Goal: Task Accomplishment & Management: Manage account settings

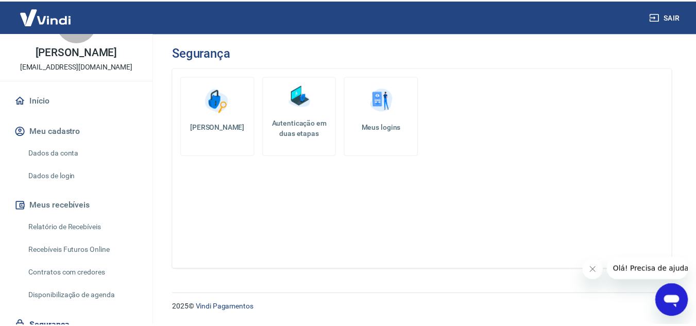
scroll to position [43, 0]
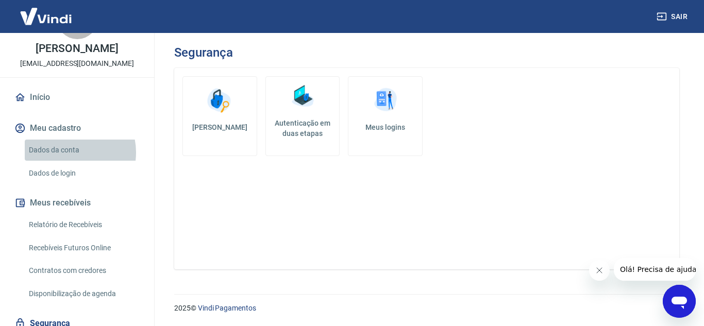
click at [69, 161] on link "Dados da conta" at bounding box center [83, 150] width 117 height 21
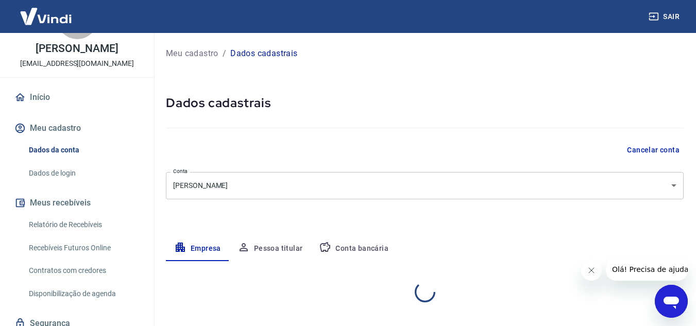
select select "PE"
select select "business"
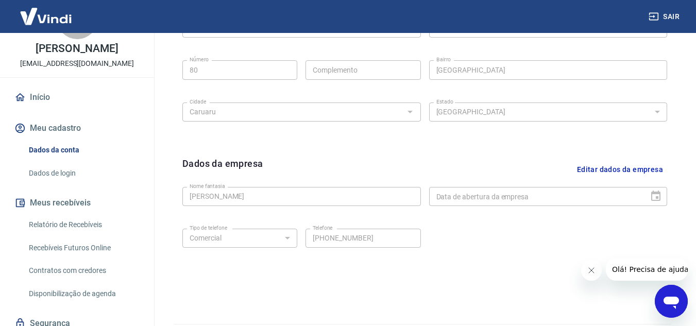
scroll to position [417, 0]
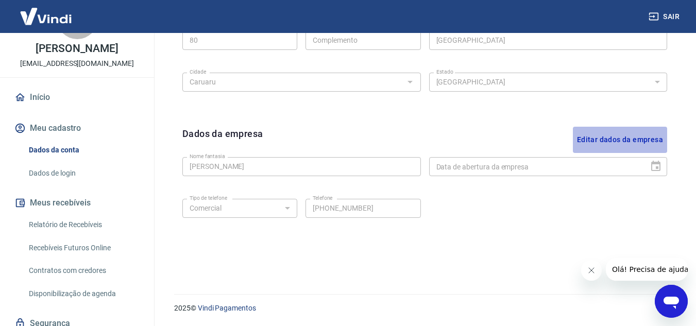
click at [621, 140] on button "Editar dados da empresa" at bounding box center [620, 140] width 94 height 26
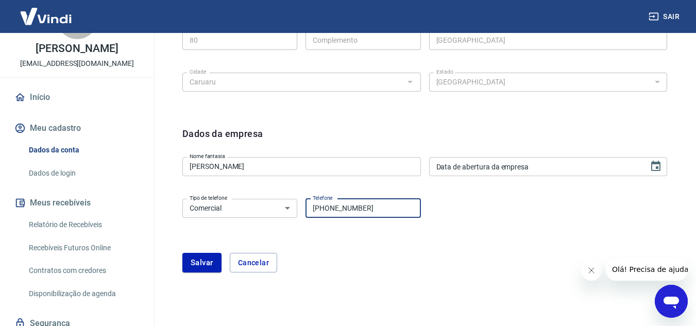
drag, startPoint x: 401, startPoint y: 205, endPoint x: 236, endPoint y: 212, distance: 164.6
click at [236, 212] on div "Tipo de telefone Residencial Comercial Tipo de telefone Telefone (81) 99269-384…" at bounding box center [301, 207] width 239 height 25
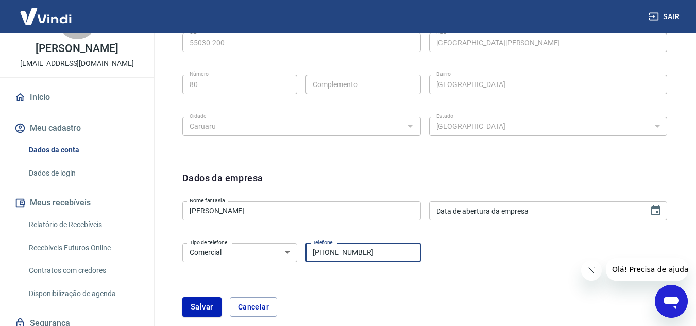
scroll to position [449, 0]
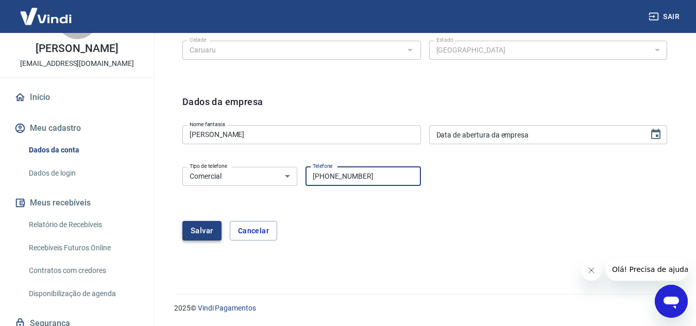
type input "[PHONE_NUMBER]"
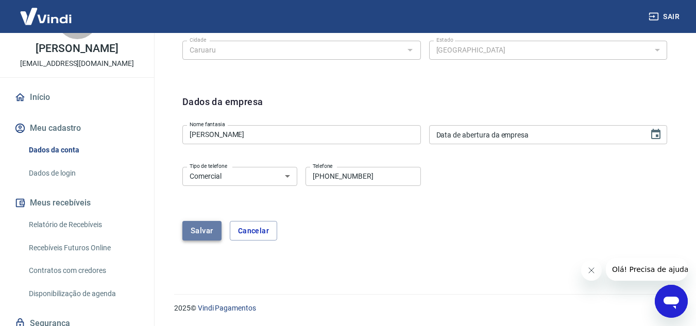
click at [213, 230] on button "Salvar" at bounding box center [201, 231] width 39 height 20
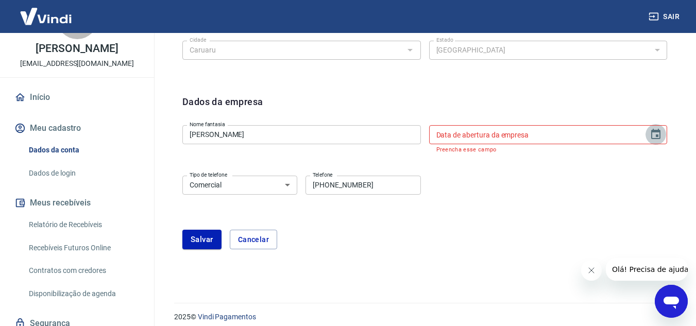
click at [658, 135] on icon "Choose date" at bounding box center [656, 134] width 12 height 12
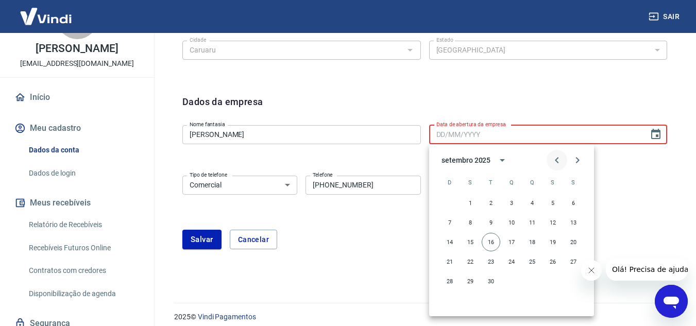
click at [553, 162] on icon "Previous month" at bounding box center [557, 160] width 12 height 12
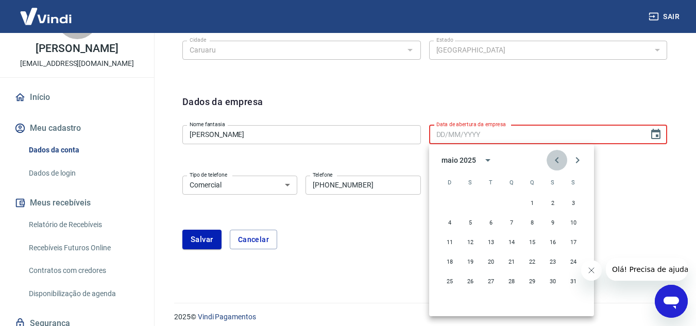
click at [553, 162] on icon "Previous month" at bounding box center [557, 160] width 12 height 12
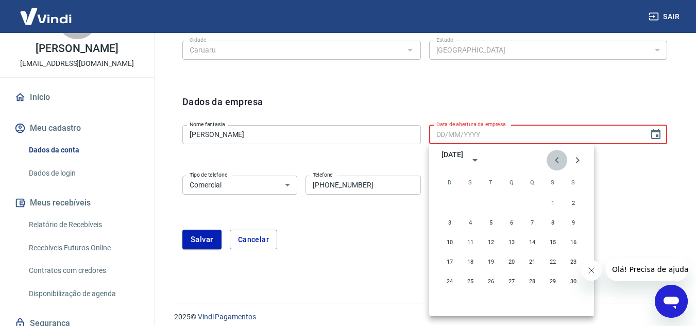
click at [553, 162] on icon "Previous month" at bounding box center [557, 160] width 12 height 12
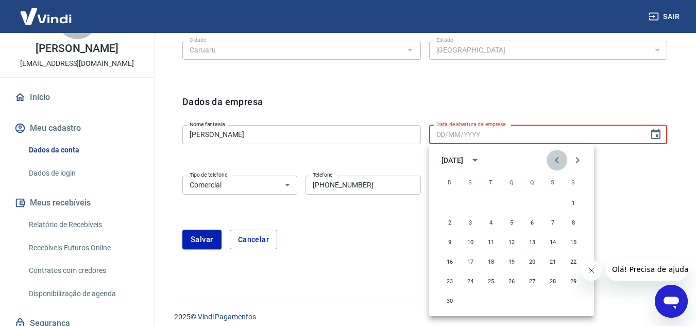
click at [553, 162] on icon "Previous month" at bounding box center [557, 160] width 12 height 12
click at [463, 159] on div "maio 2024" at bounding box center [453, 160] width 22 height 11
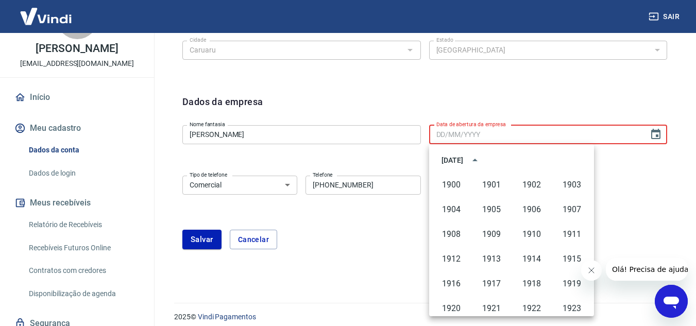
click at [463, 159] on div "maio 2024" at bounding box center [453, 160] width 22 height 11
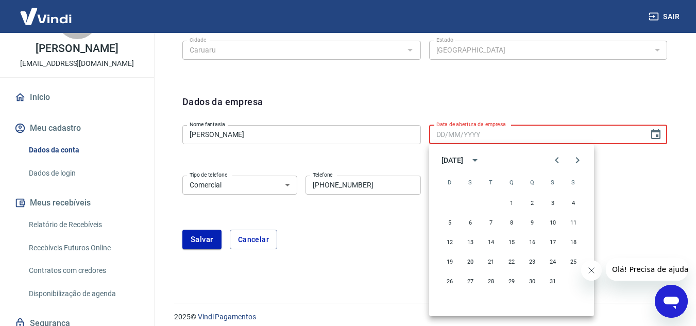
click at [463, 159] on div "maio 2024" at bounding box center [453, 160] width 22 height 11
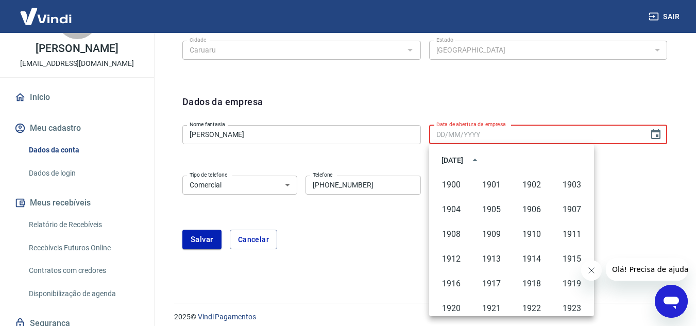
scroll to position [707, 0]
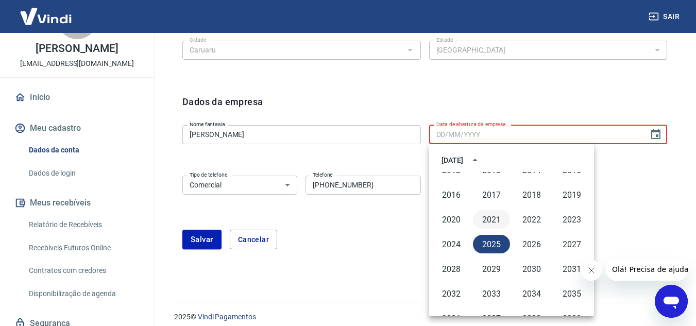
click at [494, 218] on button "2021" at bounding box center [491, 219] width 37 height 19
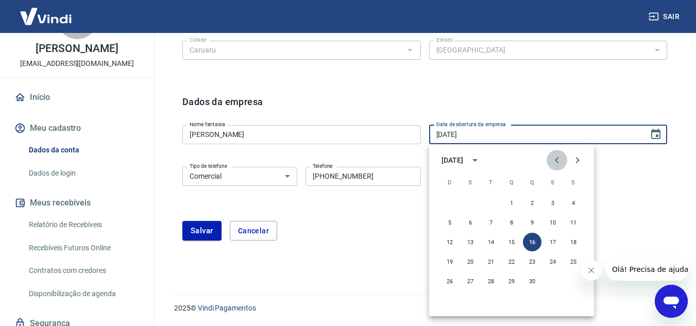
click at [556, 158] on icon "Previous month" at bounding box center [557, 160] width 12 height 12
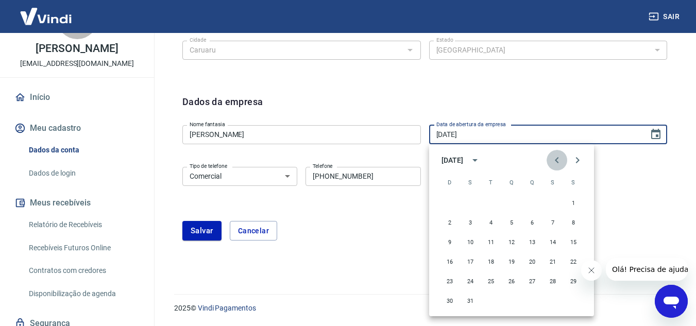
click at [556, 158] on icon "Previous month" at bounding box center [557, 160] width 12 height 12
click at [581, 156] on icon "Next month" at bounding box center [578, 160] width 12 height 12
click at [553, 260] on button "21" at bounding box center [553, 262] width 19 height 19
type input "21/05/2021"
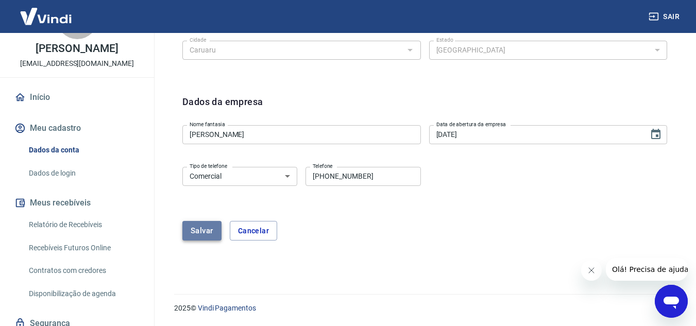
click at [200, 230] on button "Salvar" at bounding box center [201, 231] width 39 height 20
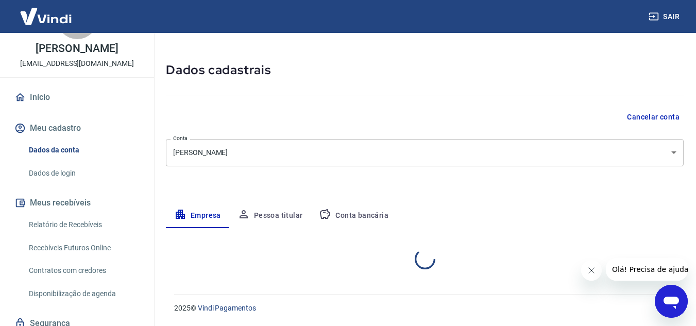
select select "PE"
select select "business"
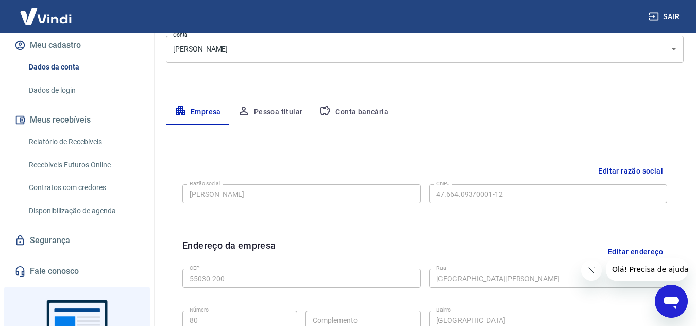
scroll to position [135, 0]
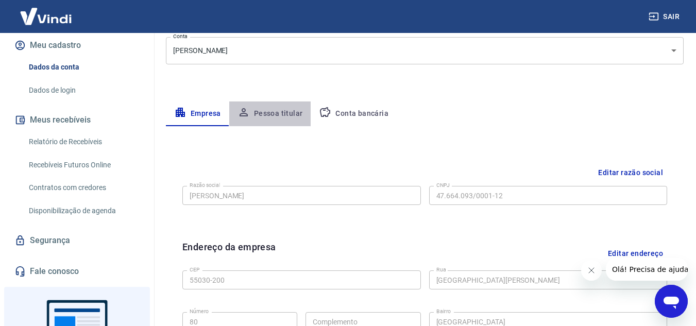
click at [291, 111] on button "Pessoa titular" at bounding box center [270, 114] width 82 height 25
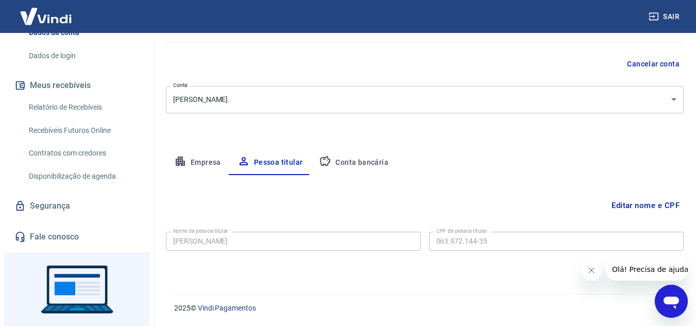
scroll to position [126, 0]
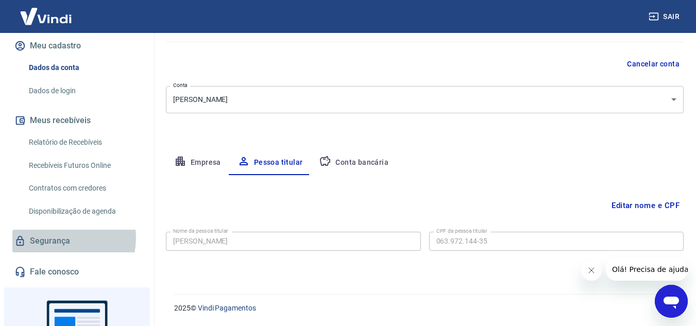
click at [61, 249] on link "Segurança" at bounding box center [76, 241] width 129 height 23
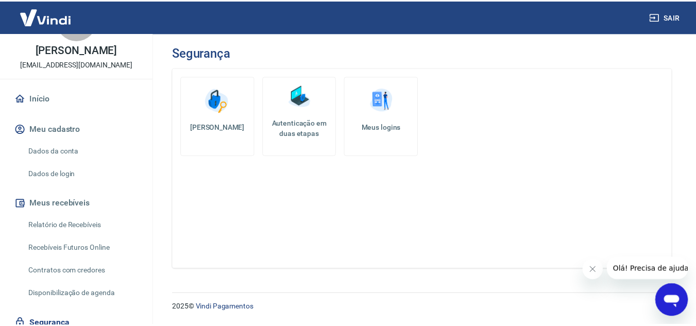
scroll to position [38, 0]
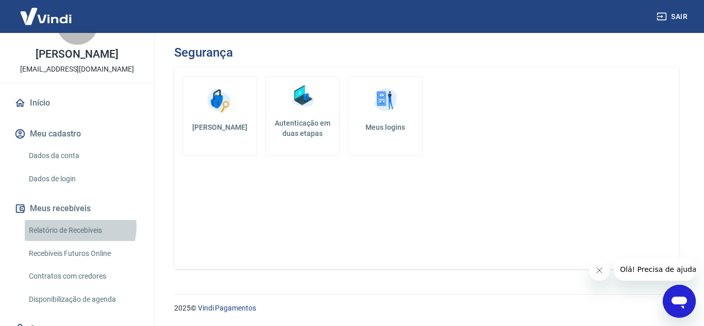
click at [76, 238] on link "Relatório de Recebíveis" at bounding box center [83, 230] width 117 height 21
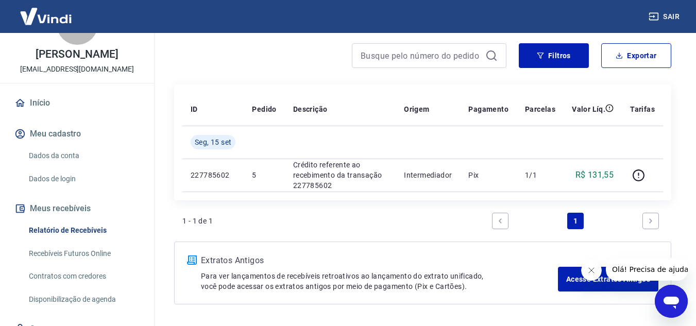
scroll to position [87, 0]
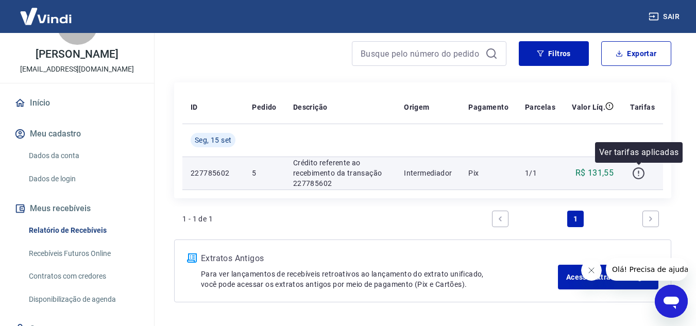
click at [639, 175] on icon "button" at bounding box center [639, 173] width 13 height 13
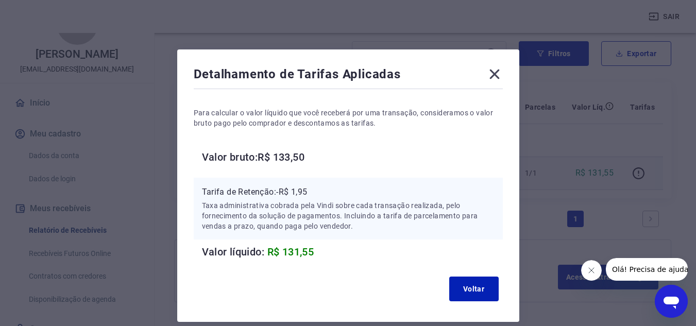
click at [494, 75] on icon at bounding box center [495, 75] width 10 height 10
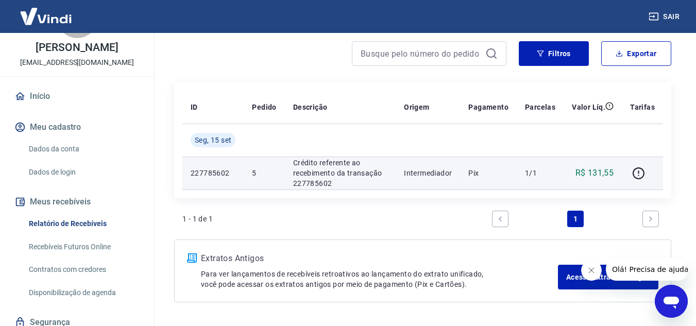
scroll to position [52, 0]
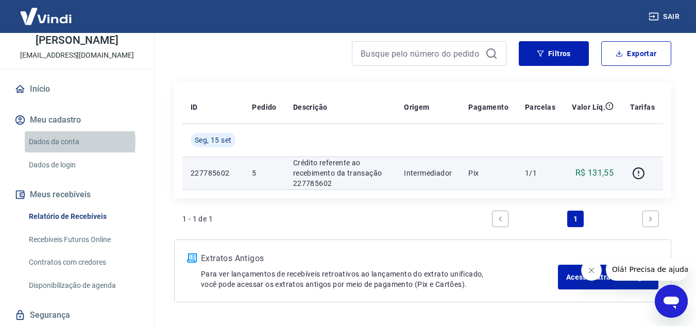
click at [54, 153] on link "Dados da conta" at bounding box center [83, 141] width 117 height 21
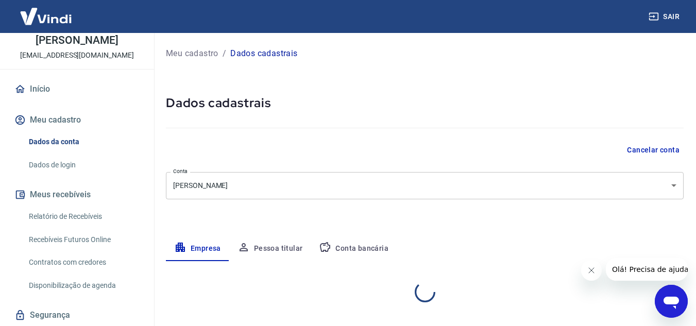
select select "PE"
select select "business"
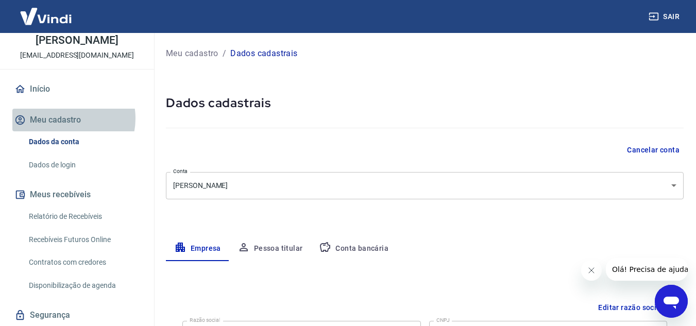
click at [63, 129] on button "Meu cadastro" at bounding box center [76, 120] width 129 height 23
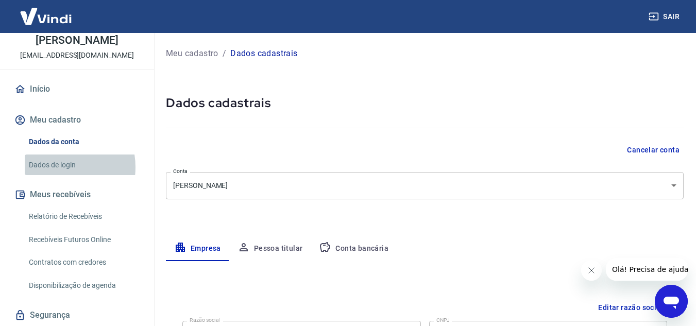
click at [59, 176] on link "Dados de login" at bounding box center [83, 165] width 117 height 21
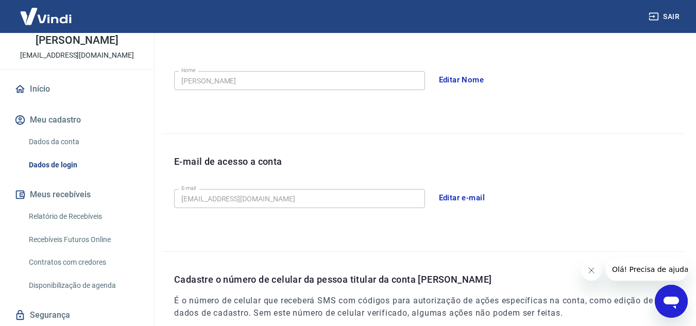
scroll to position [185, 0]
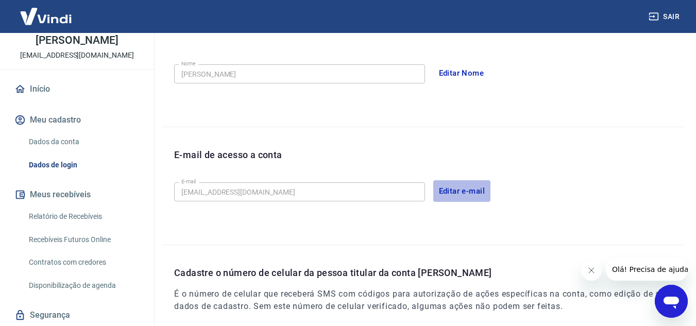
click at [465, 190] on button "Editar e-mail" at bounding box center [463, 191] width 58 height 22
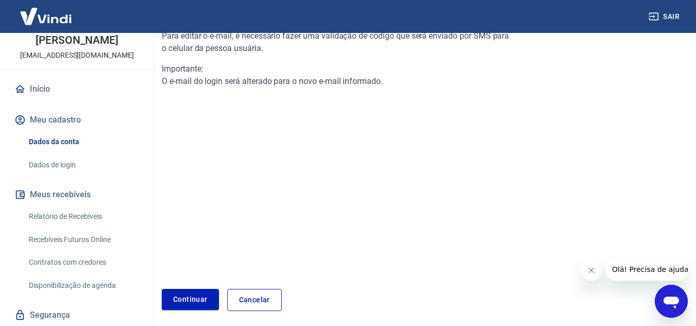
scroll to position [159, 0]
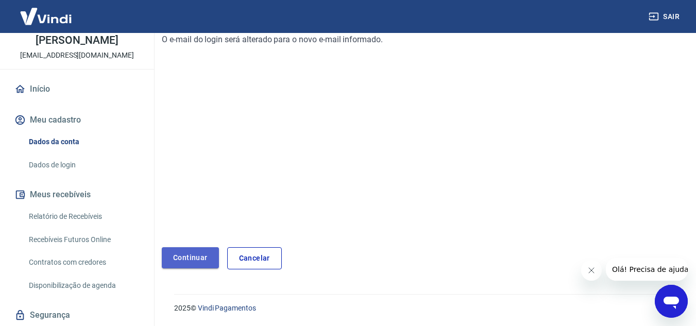
click at [195, 257] on link "Continuar" at bounding box center [190, 257] width 57 height 21
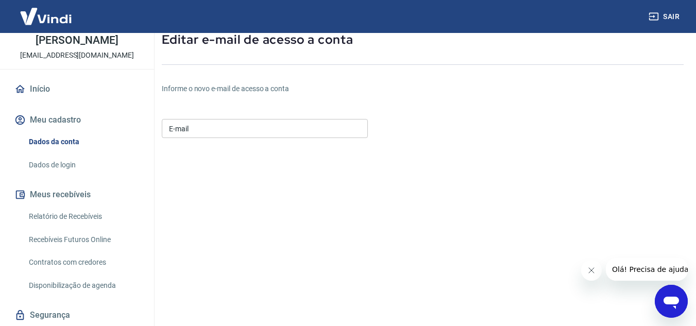
scroll to position [63, 0]
drag, startPoint x: 246, startPoint y: 118, endPoint x: 252, endPoint y: 129, distance: 12.9
click at [252, 129] on div "E-mail E-mail" at bounding box center [265, 127] width 206 height 25
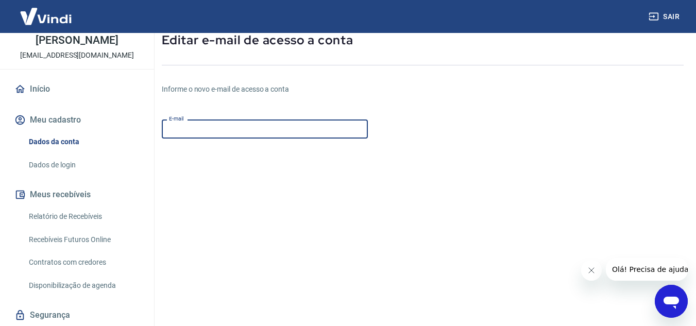
click at [252, 129] on input "E-mail" at bounding box center [265, 129] width 206 height 19
click at [241, 129] on input "diamondclothingonline.com" at bounding box center [265, 129] width 206 height 19
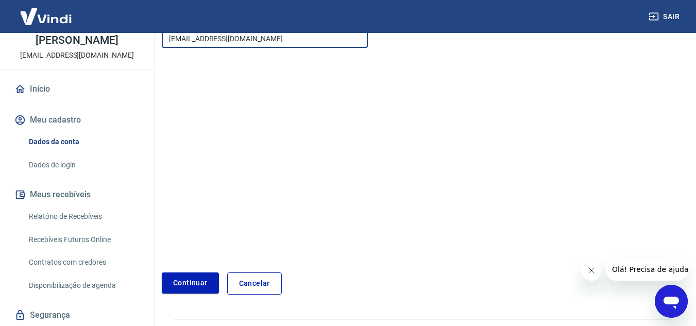
scroll to position [171, 0]
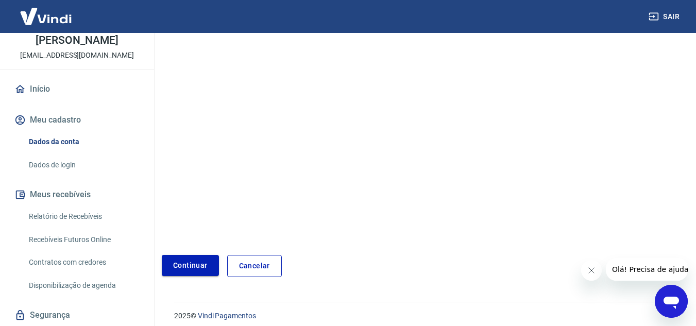
type input "[EMAIL_ADDRESS][DOMAIN_NAME]"
click at [217, 268] on button "Continuar" at bounding box center [190, 265] width 57 height 21
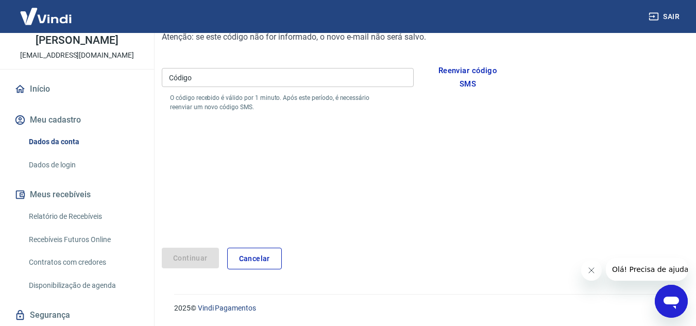
scroll to position [141, 0]
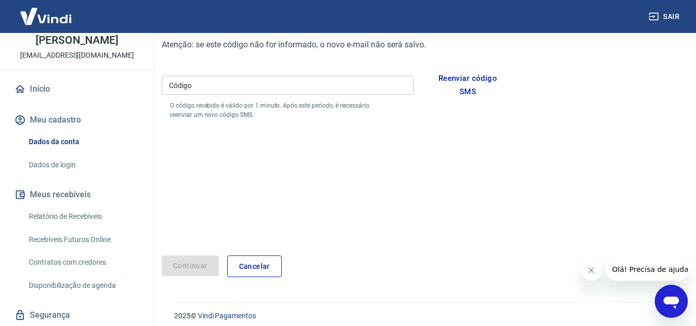
click at [292, 82] on input "Código" at bounding box center [288, 85] width 252 height 19
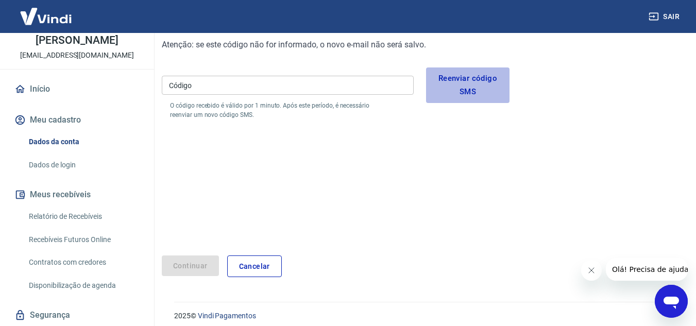
click at [465, 80] on button "Reenviar código SMS" at bounding box center [468, 86] width 84 height 36
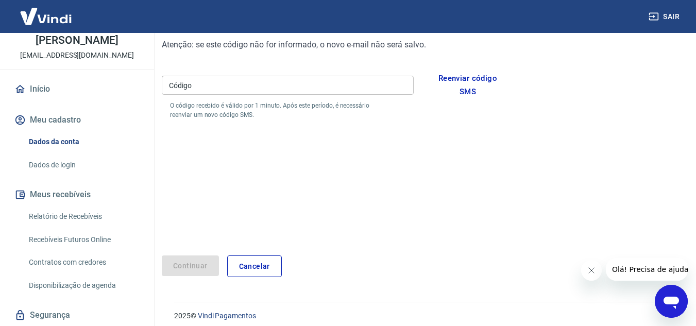
click at [368, 83] on input "Código" at bounding box center [288, 85] width 252 height 19
click at [183, 272] on button "Continuar" at bounding box center [190, 266] width 57 height 21
click at [196, 265] on button "Continuar" at bounding box center [190, 266] width 57 height 21
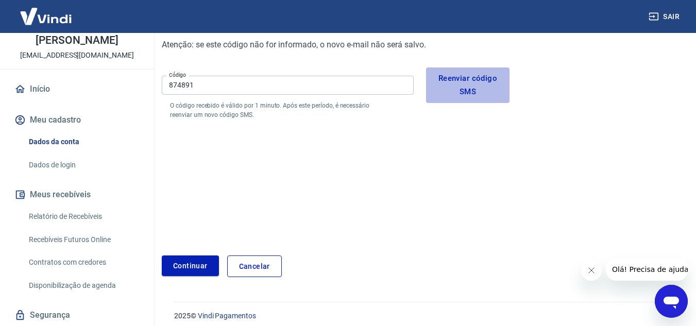
click at [473, 78] on button "Reenviar código SMS" at bounding box center [468, 86] width 84 height 36
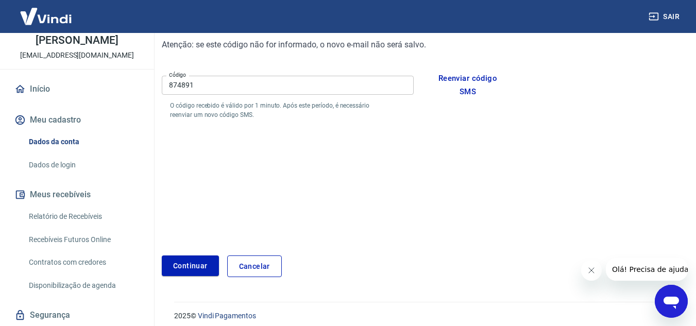
drag, startPoint x: 367, startPoint y: 74, endPoint x: 227, endPoint y: 71, distance: 139.2
click at [227, 71] on div "Código 874891 Código O código recebido é válido por 1 minuto. Após este período…" at bounding box center [336, 96] width 348 height 56
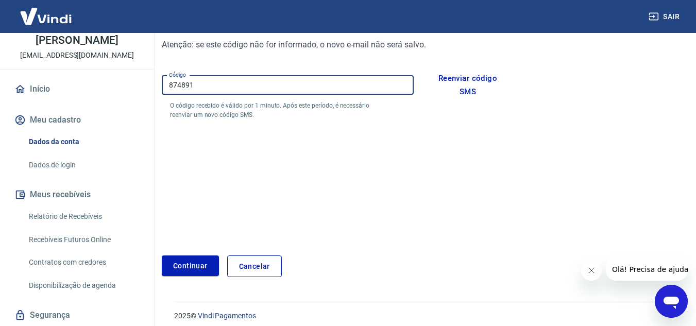
drag, startPoint x: 224, startPoint y: 84, endPoint x: 143, endPoint y: 80, distance: 81.0
click at [143, 80] on div "Sair M Marília Mendes dos santos diamondsaude@hotmail.com Início Meu cadastro D…" at bounding box center [348, 22] width 696 height 326
type input "621133"
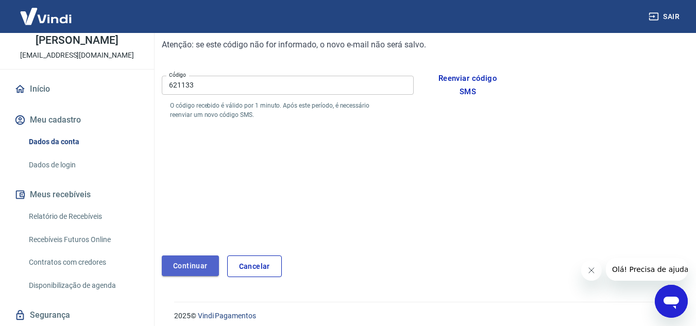
click at [193, 264] on button "Continuar" at bounding box center [190, 266] width 57 height 21
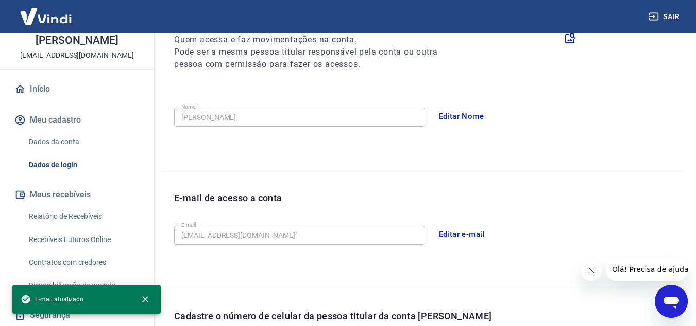
scroll to position [326, 0]
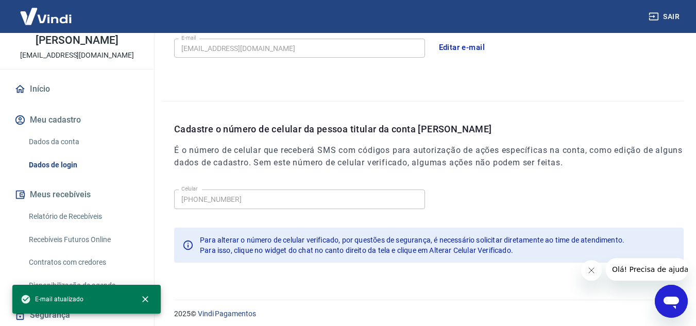
scroll to position [334, 0]
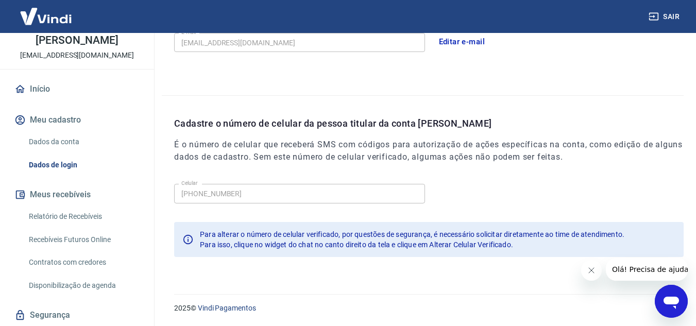
click at [590, 271] on icon "Fechar mensagem da empresa" at bounding box center [591, 271] width 8 height 8
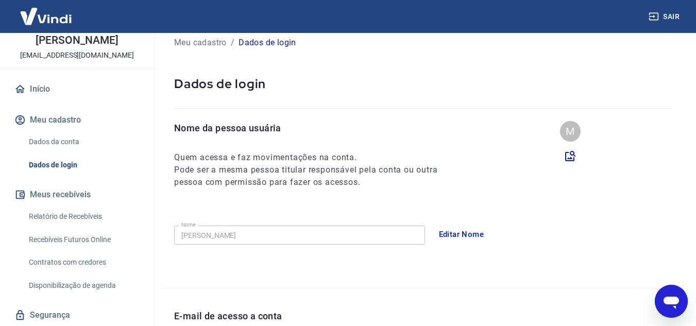
scroll to position [0, 0]
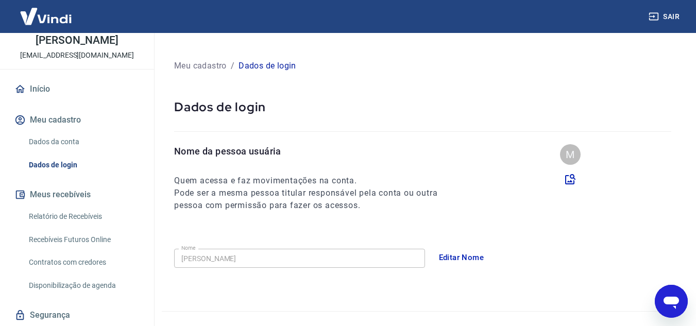
click at [48, 20] on img at bounding box center [45, 16] width 67 height 31
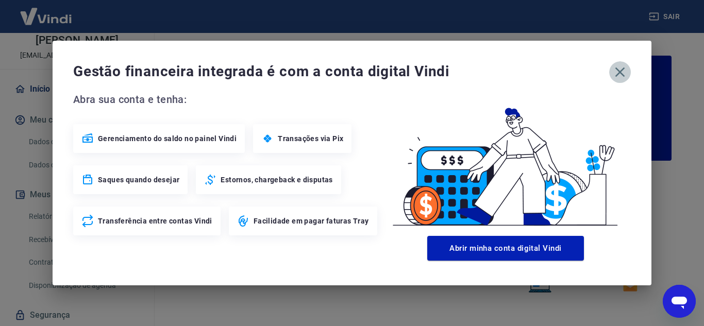
click at [621, 71] on icon "button" at bounding box center [620, 72] width 16 height 16
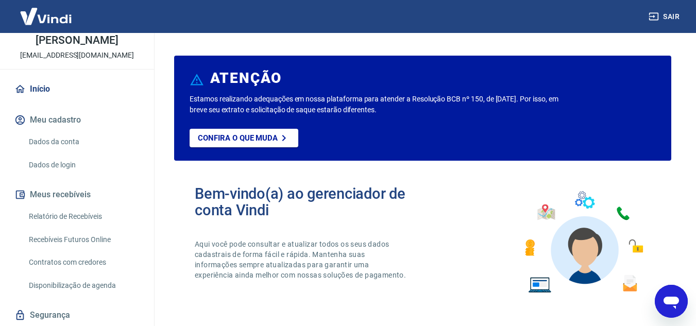
click at [56, 26] on img at bounding box center [45, 16] width 67 height 31
click at [671, 302] on icon "Abrir janela de mensagens" at bounding box center [671, 303] width 15 height 12
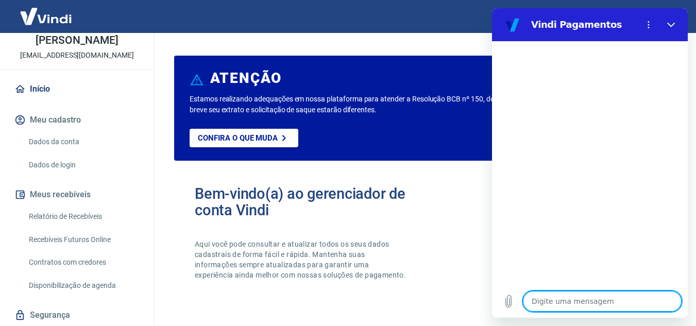
click at [571, 301] on textarea at bounding box center [602, 301] width 159 height 21
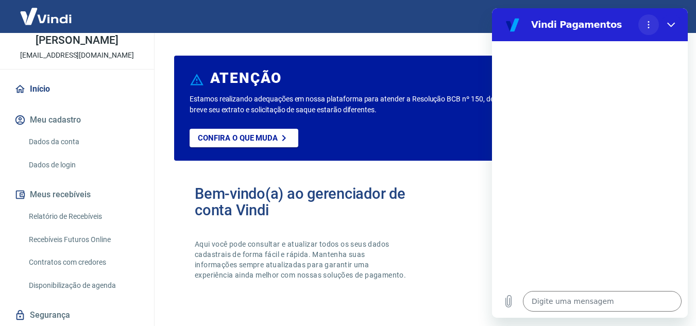
click at [650, 27] on icon "Menu de opções" at bounding box center [649, 25] width 8 height 8
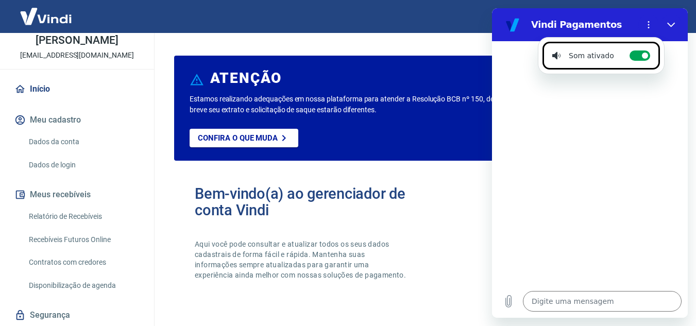
click at [648, 119] on div at bounding box center [590, 163] width 196 height 244
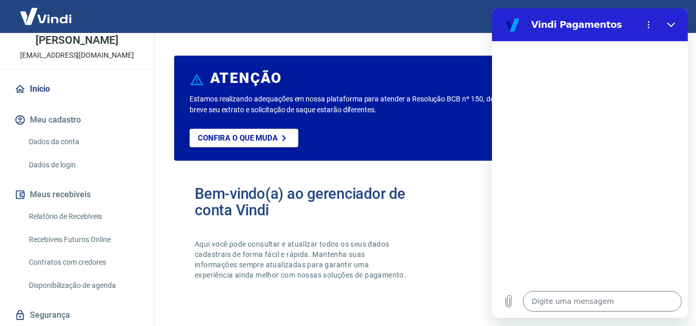
click at [604, 291] on div "Digite uma mensagem x" at bounding box center [590, 301] width 196 height 33
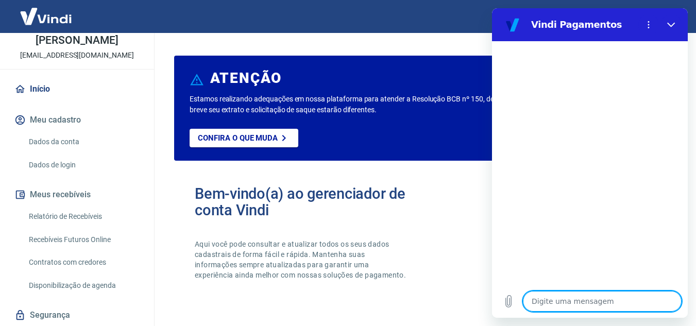
click at [604, 296] on textarea at bounding box center [602, 301] width 159 height 21
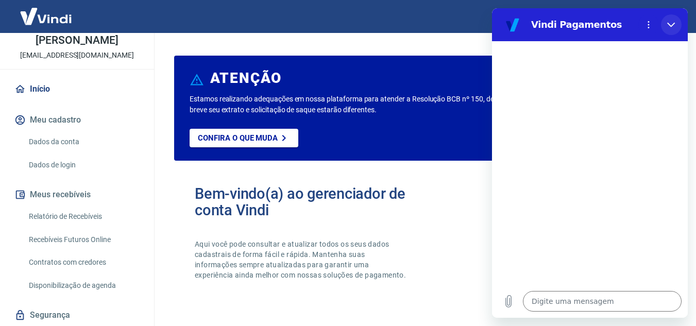
click at [669, 19] on button "Fechar" at bounding box center [671, 24] width 21 height 21
type textarea "x"
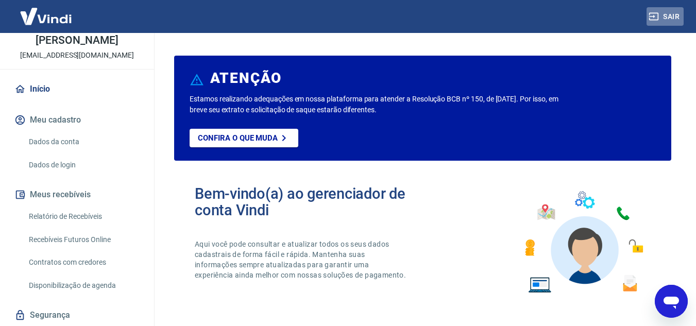
click at [669, 19] on button "Sair" at bounding box center [665, 16] width 37 height 19
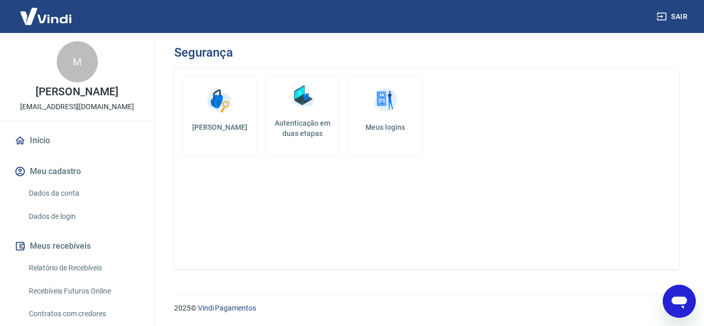
click at [688, 306] on icon "Abrir janela de mensagens" at bounding box center [679, 301] width 19 height 19
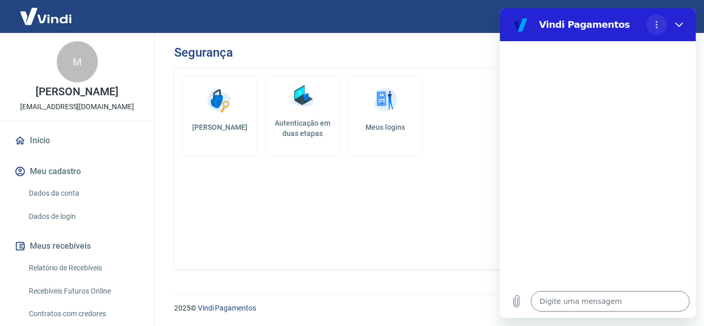
click at [658, 25] on icon "Menu de opções" at bounding box center [657, 25] width 8 height 8
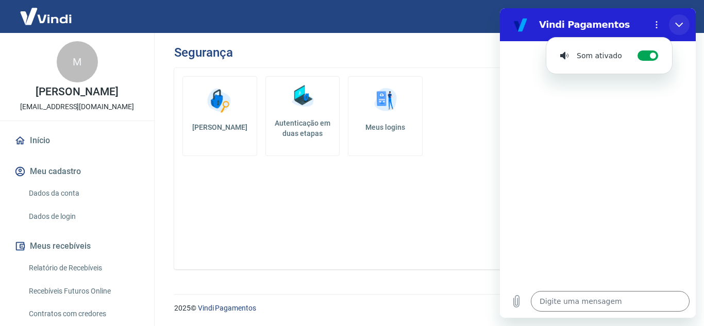
click at [676, 24] on icon "Fechar" at bounding box center [679, 25] width 8 height 8
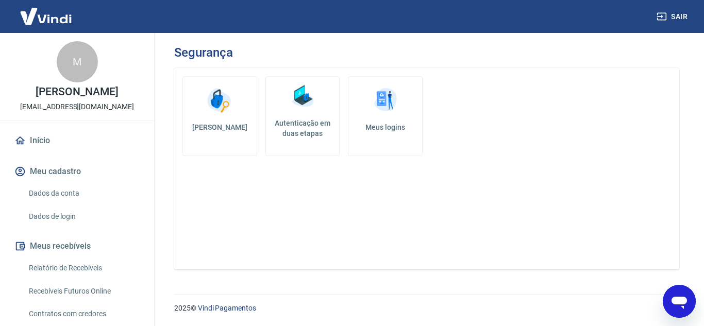
click at [680, 289] on div "Abrir janela de mensagens" at bounding box center [679, 301] width 31 height 31
type textarea "x"
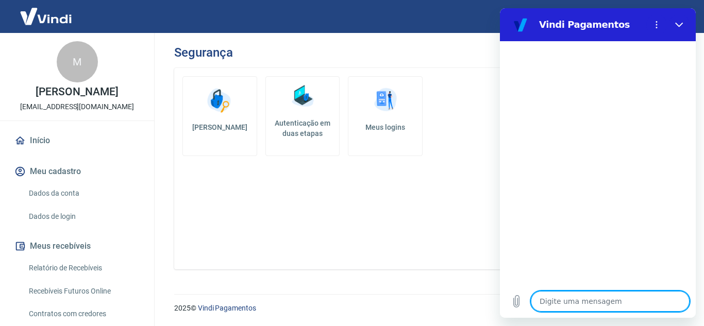
click at [617, 303] on textarea at bounding box center [610, 301] width 159 height 21
type textarea "d"
type textarea "x"
type textarea "de"
type textarea "x"
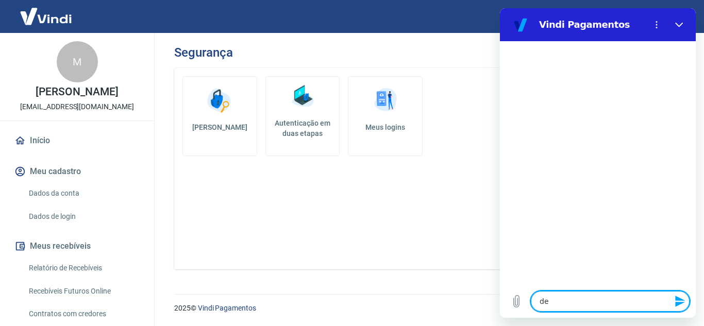
type textarea "des"
type textarea "x"
type textarea "dese"
type textarea "x"
type textarea "desej"
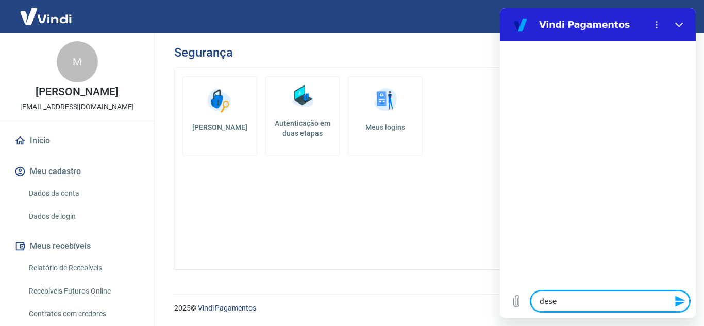
type textarea "x"
type textarea "desejo"
type textarea "x"
type textarea "desejo"
type textarea "x"
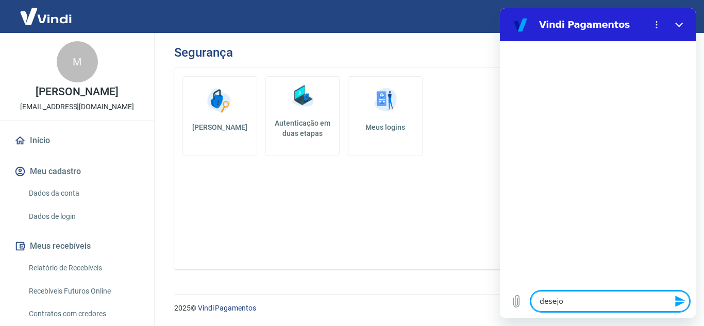
type textarea "desejo m"
type textarea "x"
type textarea "desejo mu"
type textarea "x"
type textarea "desejo mud"
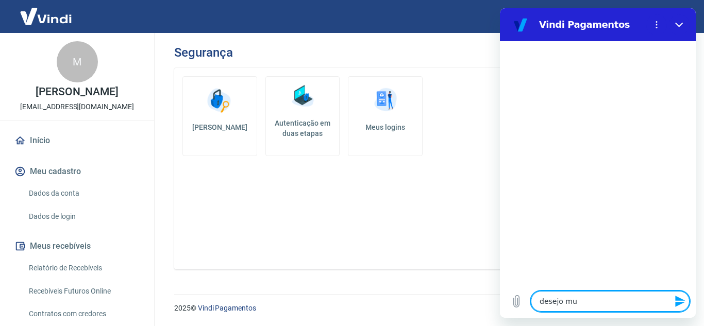
type textarea "x"
type textarea "desejo muda"
type textarea "x"
type textarea "desejo mudar"
type textarea "x"
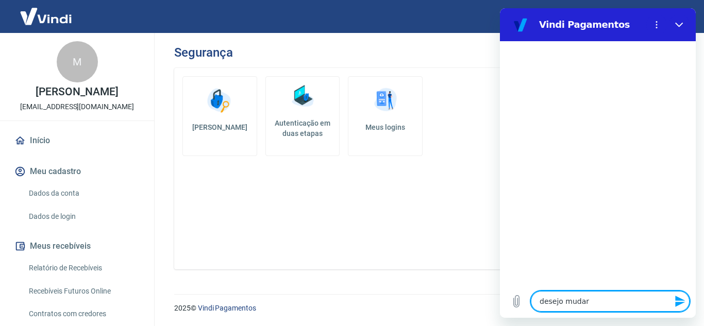
type textarea "desejo mudar"
type textarea "x"
type textarea "desejo mudar o"
type textarea "x"
type textarea "desejo mudar o"
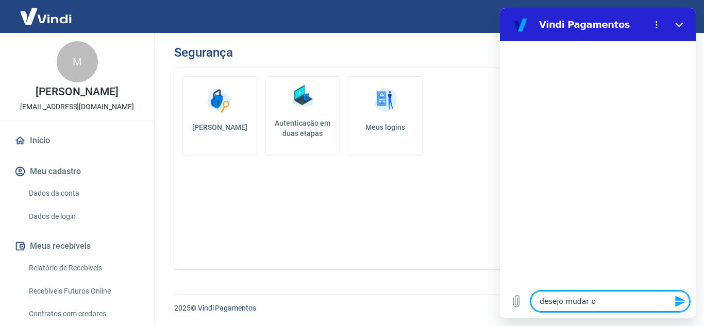
type textarea "x"
type textarea "desejo mudar o n"
type textarea "x"
type textarea "desejo mudar o nu"
type textarea "x"
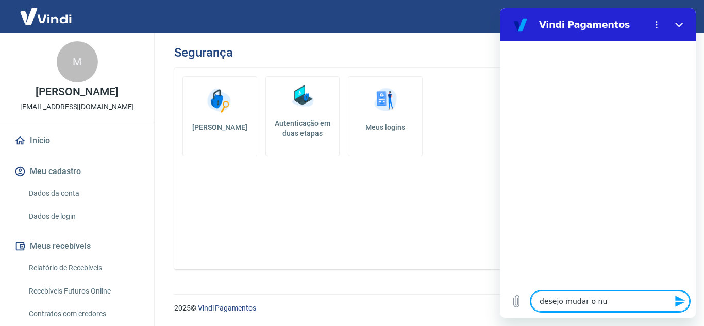
type textarea "desejo mudar o num"
type textarea "x"
type textarea "desejo mudar o nume"
type textarea "x"
type textarea "desejo mudar o numer"
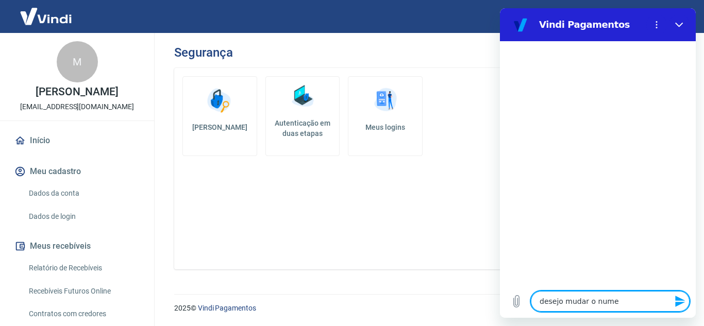
type textarea "x"
type textarea "desejo mudar o numero"
type textarea "x"
type textarea "desejo mudar o numero"
type textarea "x"
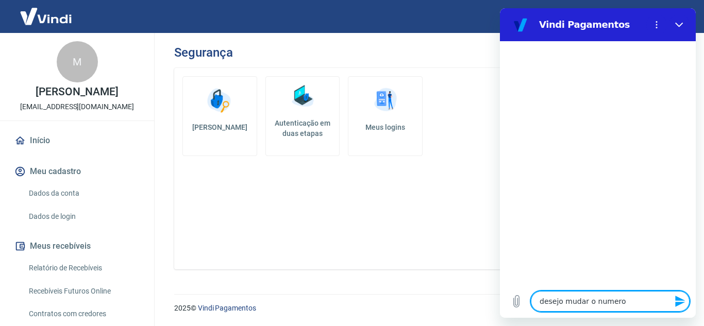
type textarea "desejo mudar o numero d"
type textarea "x"
type textarea "desejo mudar o numero do"
type textarea "x"
type textarea "desejo mudar o numero d"
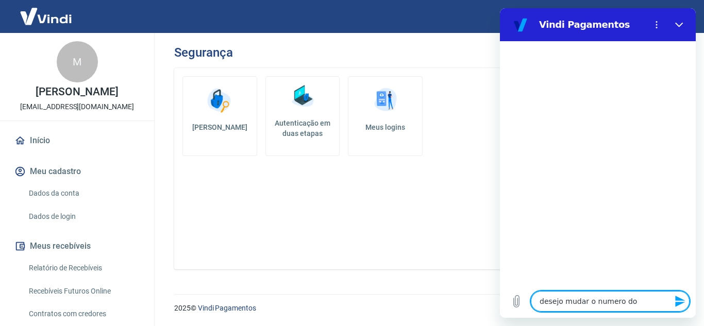
type textarea "x"
type textarea "desejo mudar o numero"
type textarea "x"
type textarea "desejo mudar o numero d"
type textarea "x"
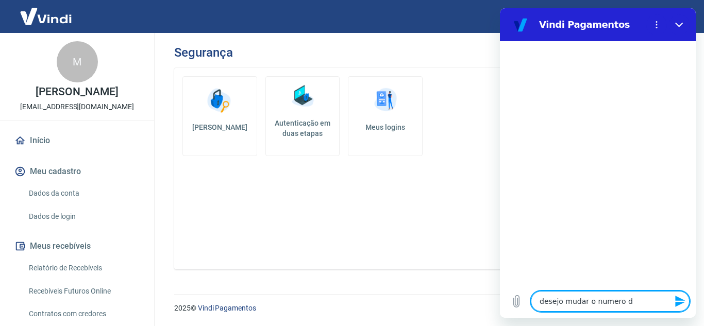
type textarea "desejo mudar o numero do"
type textarea "x"
type textarea "desejo mudar o numero do"
type textarea "x"
type textarea "desejo mudar o numero do c"
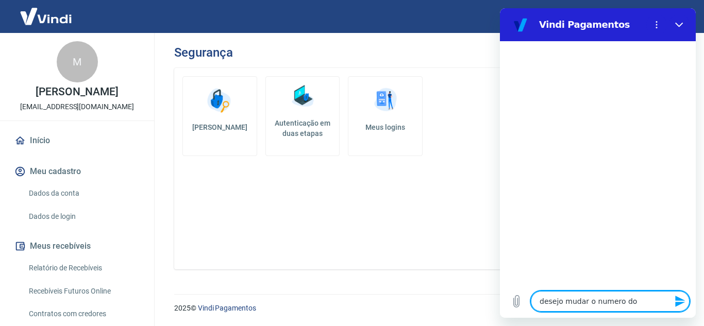
type textarea "x"
type textarea "desejo mudar o numero do ce"
type textarea "x"
type textarea "desejo mudar o numero do cel"
type textarea "x"
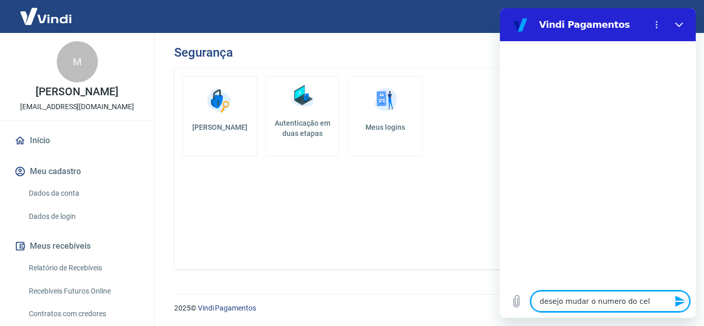
type textarea "desejo mudar o numero do celu"
type textarea "x"
type textarea "desejo mudar o numero do celul"
type textarea "x"
type textarea "desejo mudar o numero do celula"
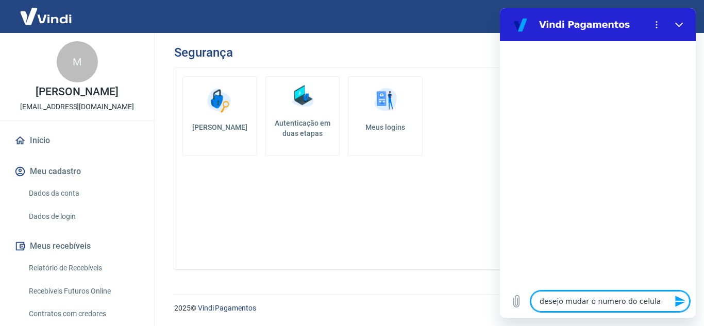
type textarea "x"
type textarea "desejo mudar o numero do celular"
type textarea "x"
type textarea "desejo mudar o numero do celular"
type textarea "x"
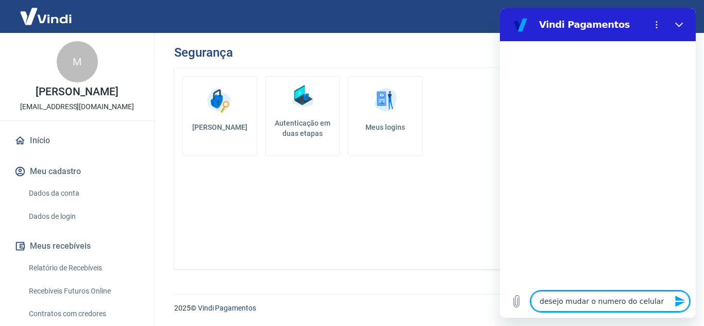
type textarea "desejo mudar o numero do celular v"
type textarea "x"
type textarea "desejo mudar o numero do celular vi"
type textarea "x"
type textarea "desejo mudar o numero do celular vin"
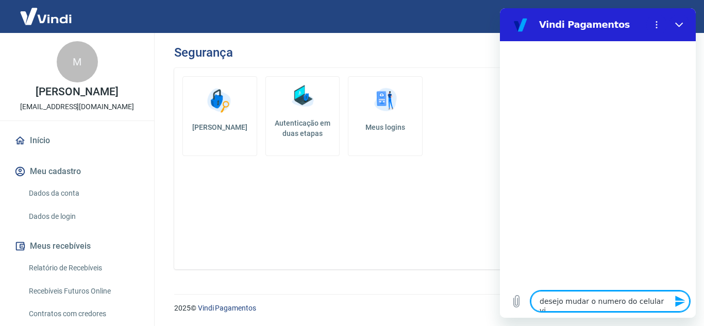
type textarea "x"
type textarea "desejo mudar o numero do celular vinc"
type textarea "x"
type textarea "desejo mudar o numero do celular vincu"
type textarea "x"
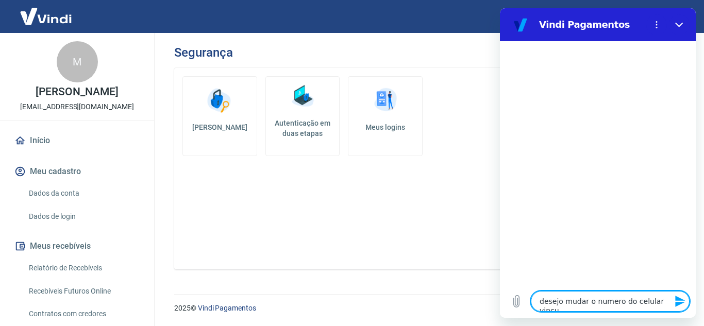
type textarea "desejo mudar o numero do celular vincul"
type textarea "x"
type textarea "desejo mudar o numero do celular vincula"
type textarea "x"
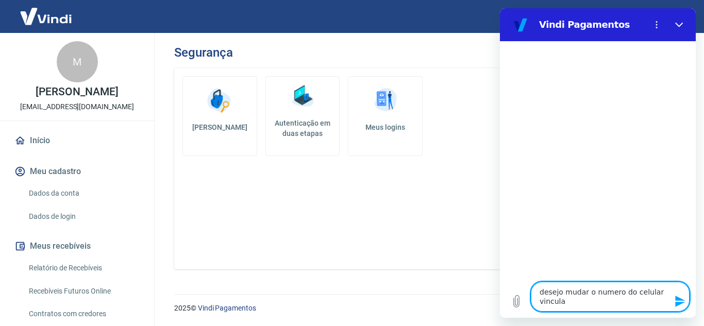
type textarea "desejo mudar o numero do celular vinculad"
type textarea "x"
type textarea "desejo mudar o numero do celular vinculado"
type textarea "x"
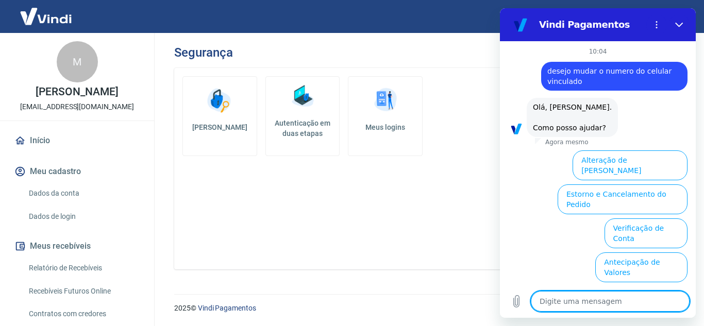
scroll to position [77, 0]
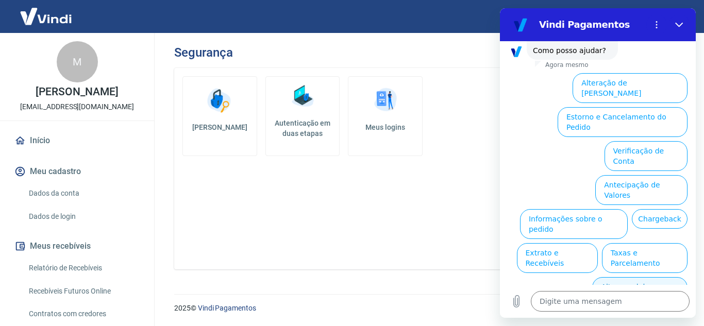
click at [642, 277] on button "Alterar celular verificado" at bounding box center [639, 292] width 95 height 30
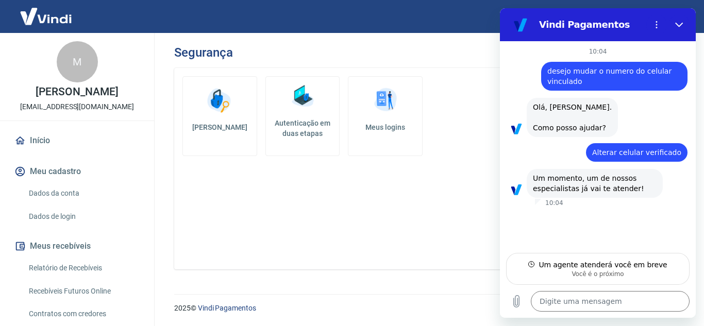
type textarea "x"
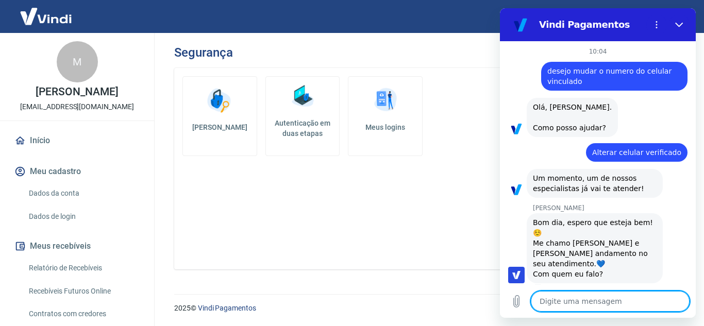
click at [589, 294] on textarea at bounding box center [610, 301] width 159 height 21
type textarea "m"
type textarea "x"
type textarea "ma"
type textarea "x"
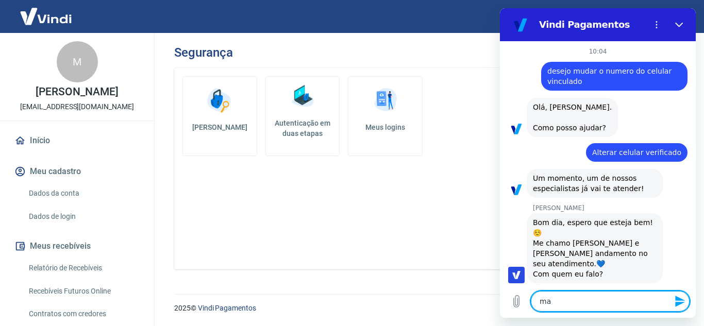
type textarea "mar"
type textarea "x"
type textarea "ma"
type textarea "x"
type textarea "m"
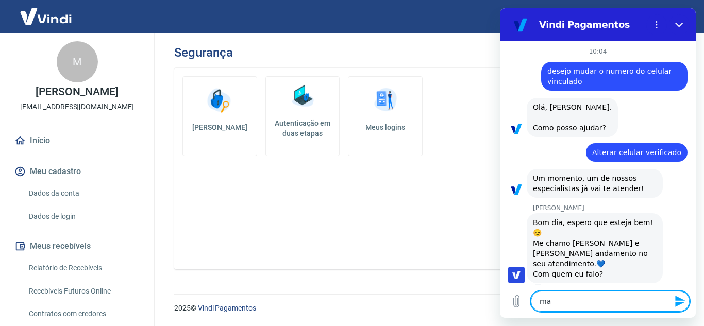
type textarea "x"
type textarea "B"
type textarea "x"
type textarea "Bo"
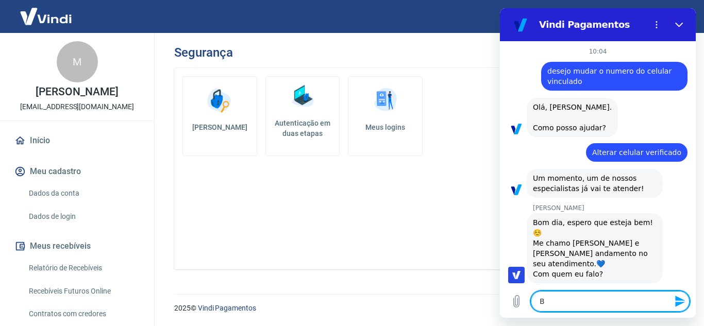
type textarea "x"
type textarea "Bom"
type textarea "x"
type textarea "Bom"
type textarea "x"
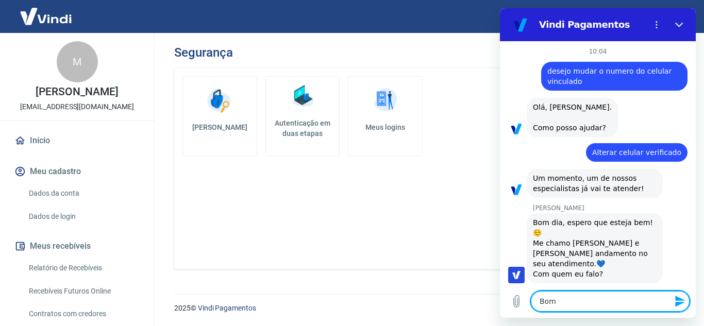
type textarea "Bom d"
type textarea "x"
type textarea "Bom di"
type textarea "x"
type textarea "Bom dia"
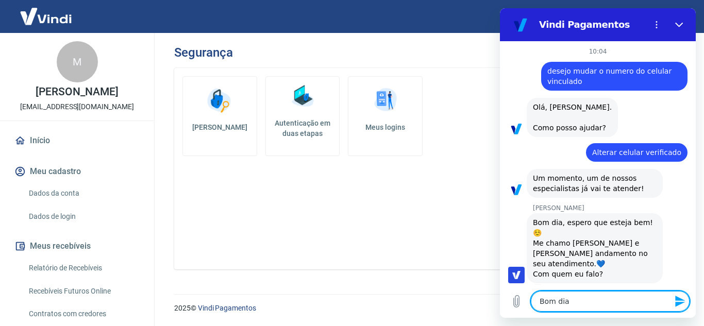
type textarea "x"
type textarea "Bom dia,"
type textarea "x"
type textarea "Bom dia,"
type textarea "x"
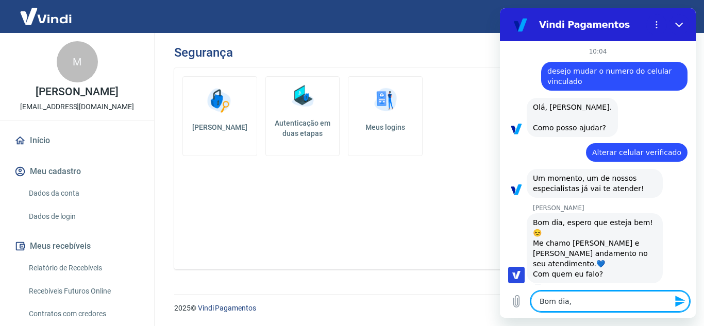
type textarea "Bom dia, c"
type textarea "x"
type textarea "Bom dia, co"
type textarea "x"
type textarea "Bom dia, com"
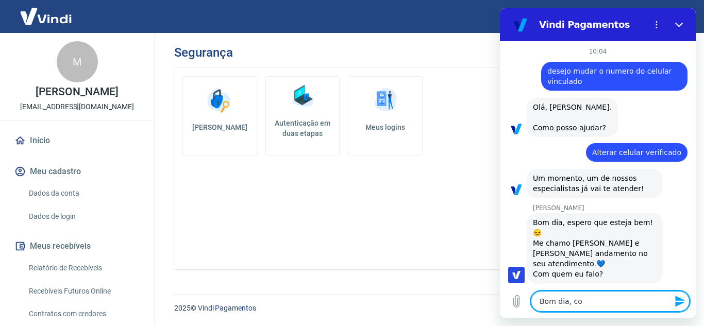
type textarea "x"
type textarea "Bom dia, com"
type textarea "x"
type textarea "Bom dia, com M"
type textarea "x"
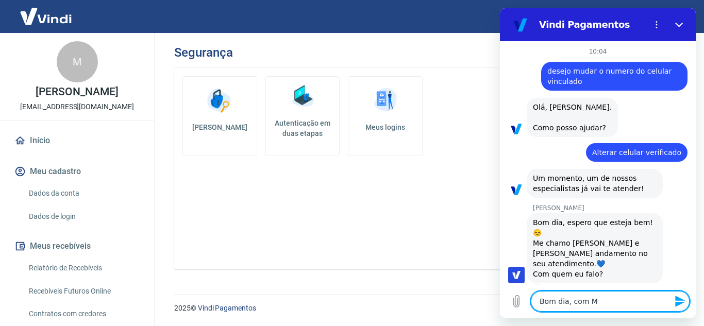
type textarea "Bom dia, com Ma"
type textarea "x"
type textarea "Bom dia, com Mar"
type textarea "x"
type textarea "Bom dia, com Marí"
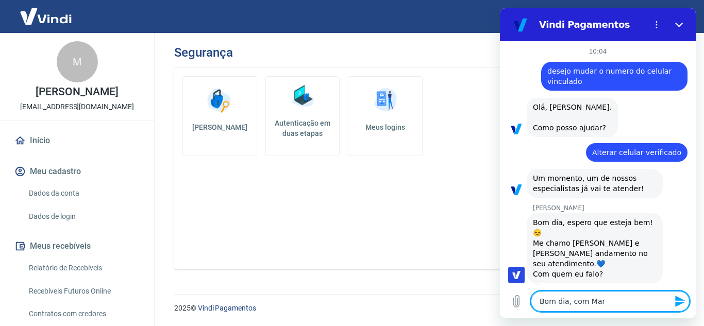
type textarea "x"
type textarea "Bom dia, com Maríl"
type textarea "x"
type textarea "Bom dia, com Maríli"
type textarea "x"
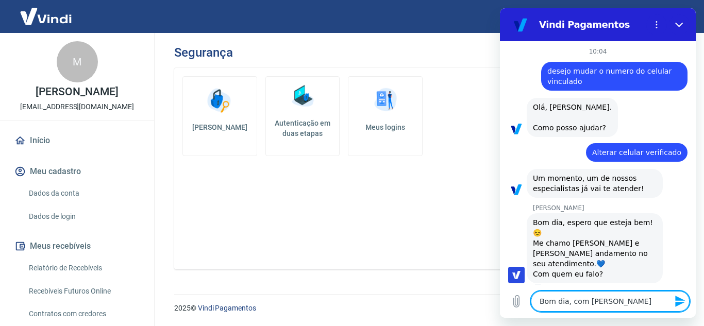
type textarea "Bom dia, com Marília"
type textarea "x"
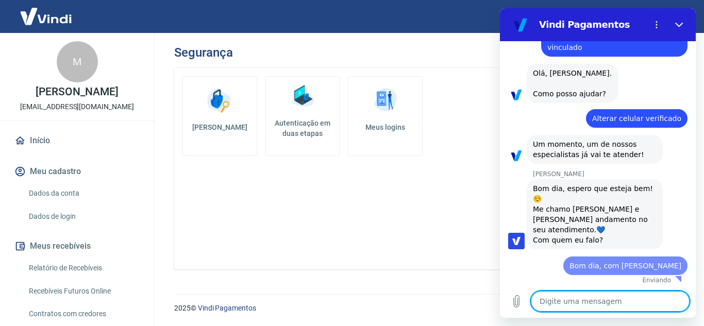
type textarea "x"
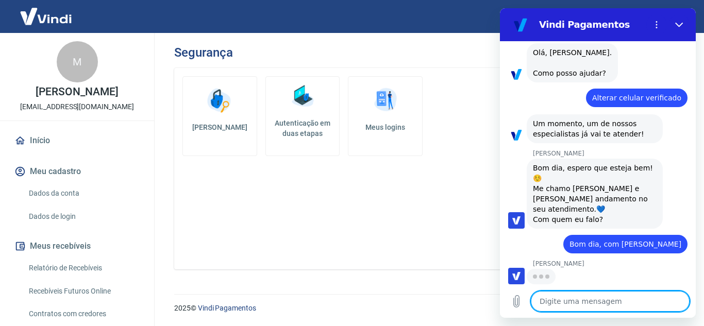
scroll to position [55, 0]
type textarea "f"
type textarea "x"
type textarea "fi"
type textarea "x"
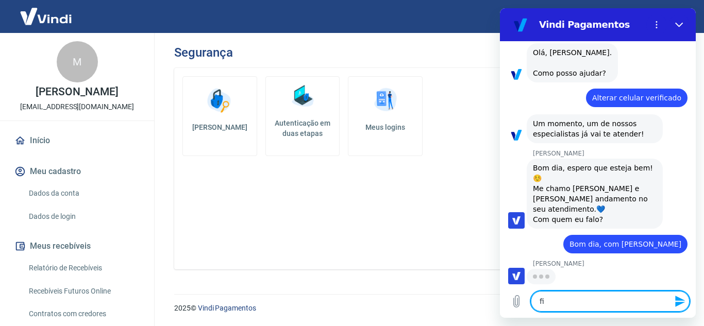
type textarea "fiz"
type textarea "x"
type textarea "fiz"
type textarea "x"
type textarea "fiz u"
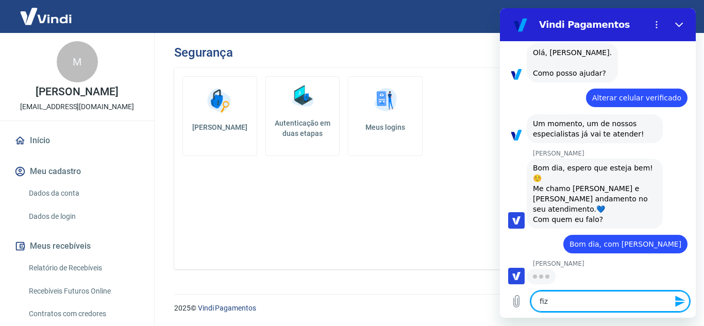
type textarea "x"
type textarea "fiz um"
type textarea "x"
type textarea "fiz uma"
type textarea "x"
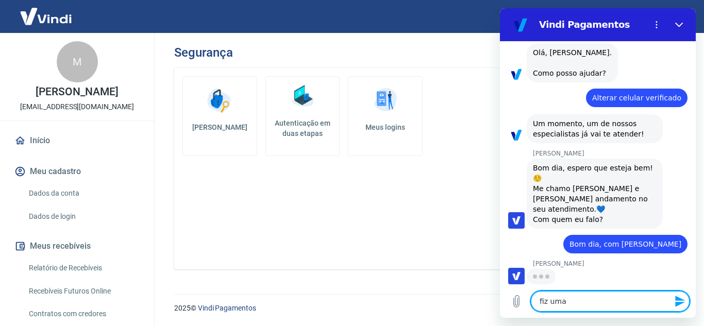
type textarea "fiz uma"
type textarea "x"
type textarea "fiz uma c"
type textarea "x"
type textarea "fiz uma co"
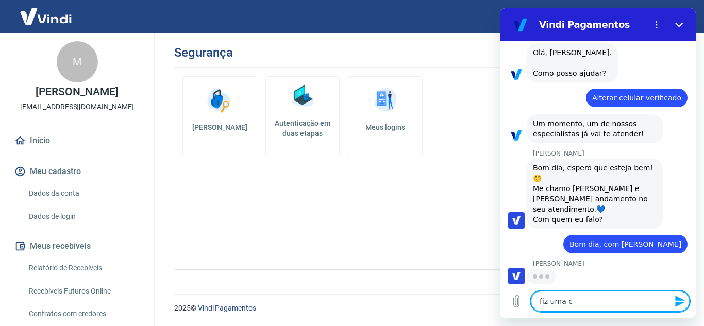
type textarea "x"
type textarea "fiz uma com"
type textarea "x"
type textarea "fiz uma co"
type textarea "x"
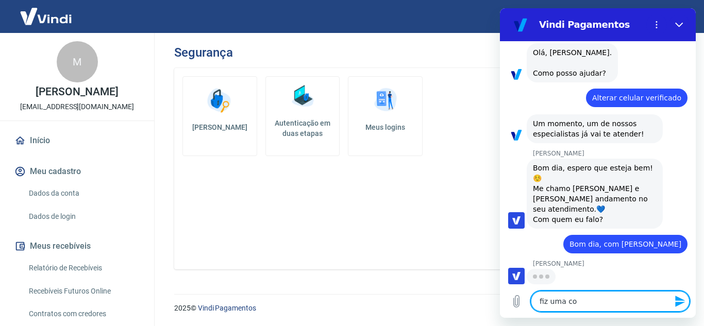
type textarea "fiz uma com"
type textarea "x"
type textarea "fiz uma comp"
type textarea "x"
type textarea "fiz uma compr"
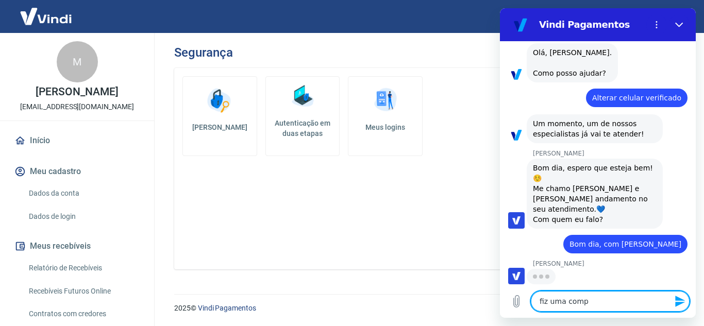
type textarea "x"
type textarea "fiz uma compra"
type textarea "x"
type textarea "fiz uma compra"
type textarea "x"
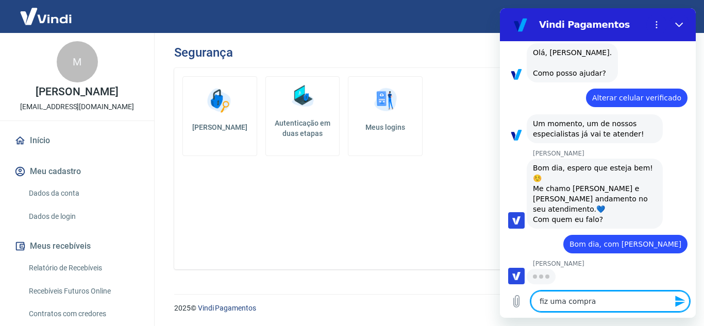
type textarea "fiz uma compra t"
type textarea "x"
type textarea "fiz uma compra te"
type textarea "x"
type textarea "fiz uma compra tes"
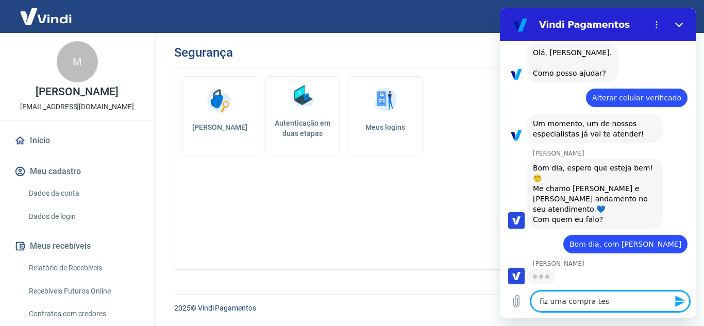
type textarea "x"
type textarea "fiz uma compra test"
type textarea "x"
type textarea "fiz uma compra teste"
type textarea "x"
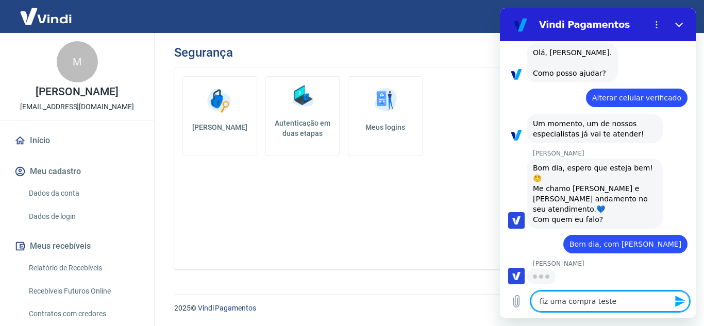
type textarea "fiz uma compra teste"
type textarea "x"
type textarea "fiz uma compra teste n"
type textarea "x"
type textarea "fiz uma compra teste no"
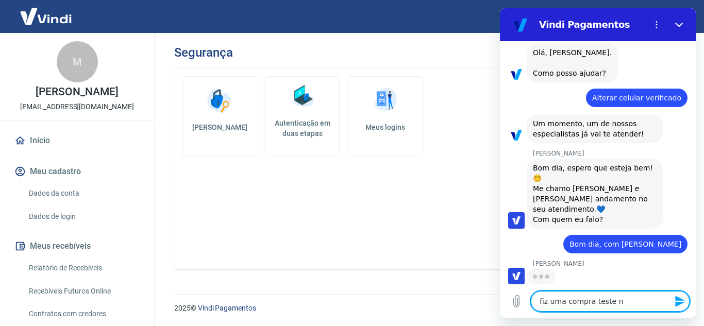
type textarea "x"
type textarea "fiz uma compra teste no"
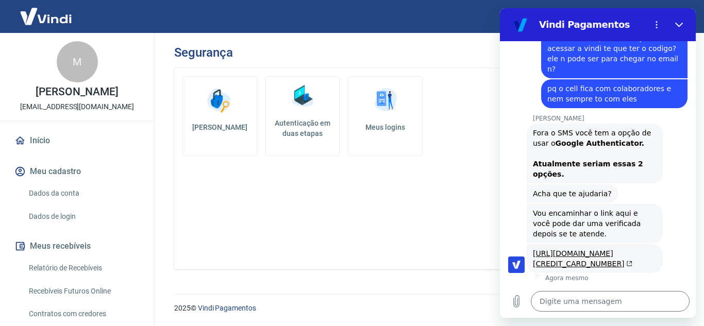
scroll to position [689, 0]
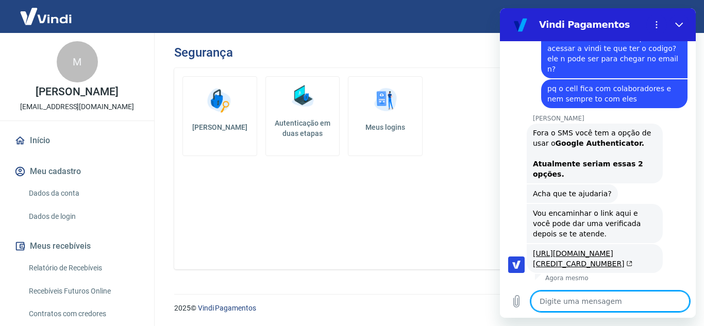
click at [583, 296] on textarea at bounding box center [610, 301] width 159 height 21
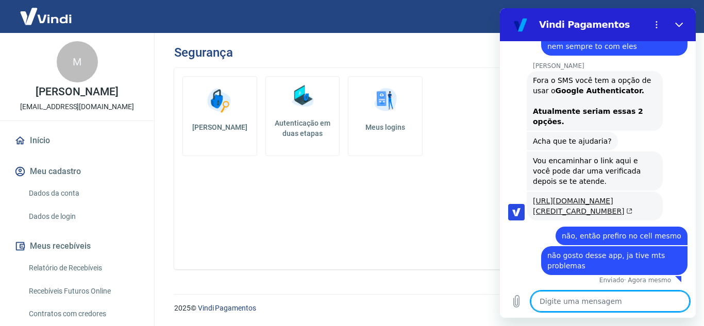
scroll to position [744, 0]
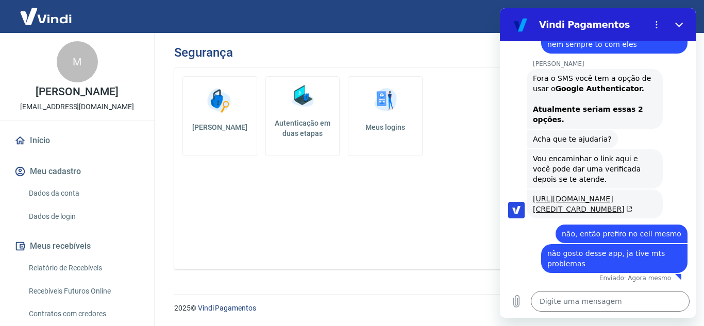
click at [566, 195] on link "https://atendimento-pagamentos.vindi.com.br/hc/pt-br/articles/21871180355611-Au…" at bounding box center [582, 204] width 99 height 19
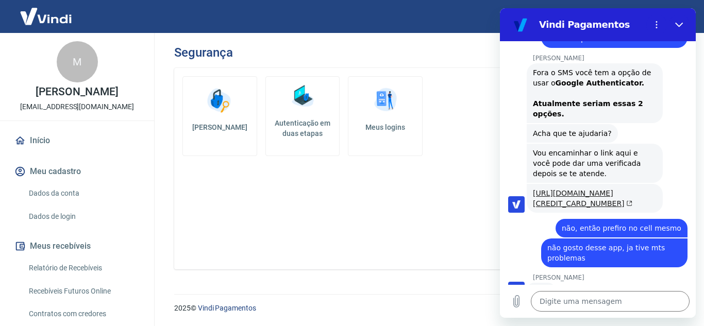
scroll to position [763, 0]
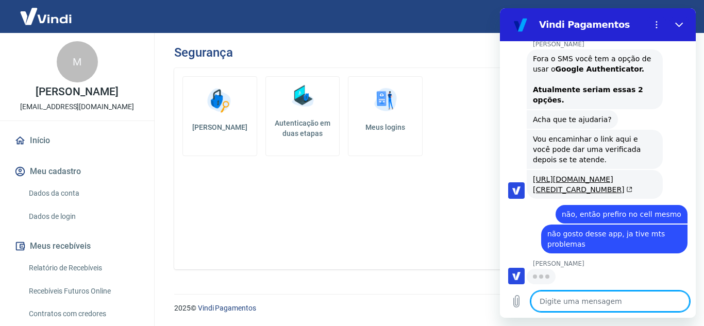
click at [575, 299] on textarea at bounding box center [610, 301] width 159 height 21
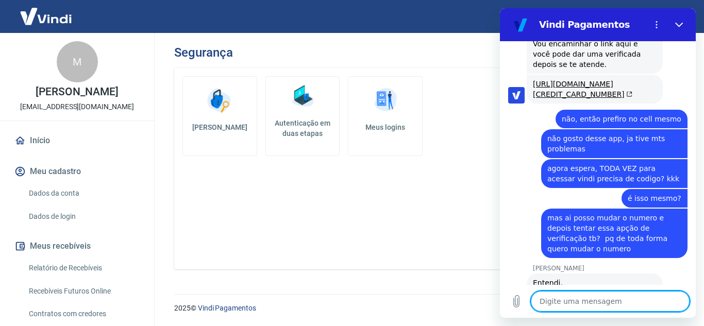
scroll to position [969, 0]
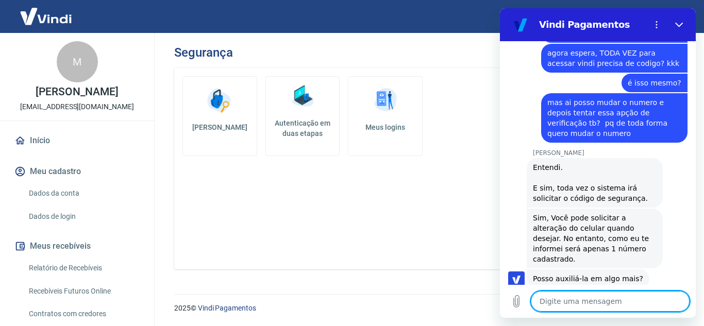
click at [579, 301] on textarea at bounding box center [610, 301] width 159 height 21
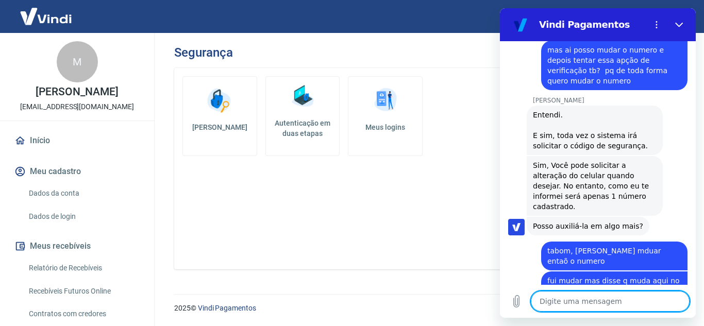
scroll to position [1023, 0]
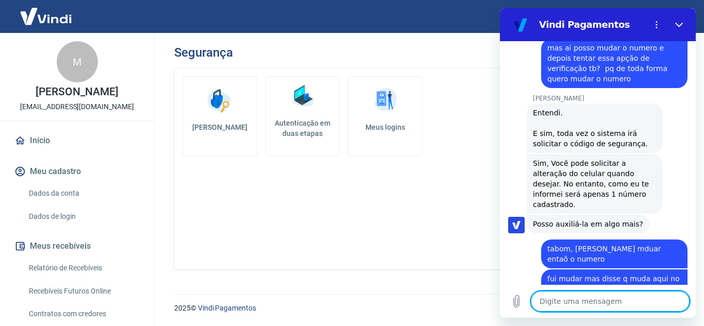
click at [623, 299] on textarea at bounding box center [610, 301] width 159 height 21
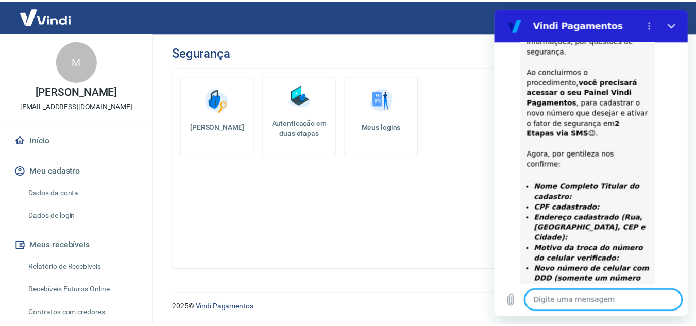
scroll to position [1371, 0]
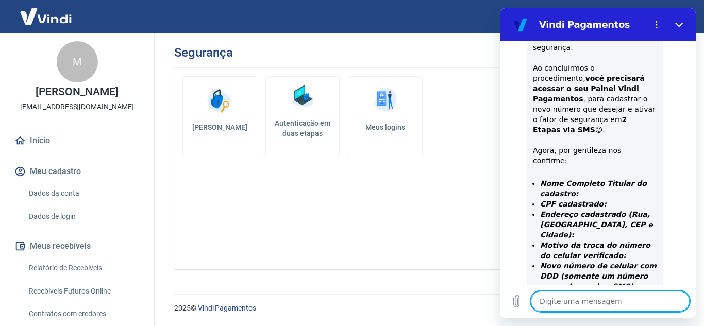
click at [608, 303] on textarea at bounding box center [610, 301] width 159 height 21
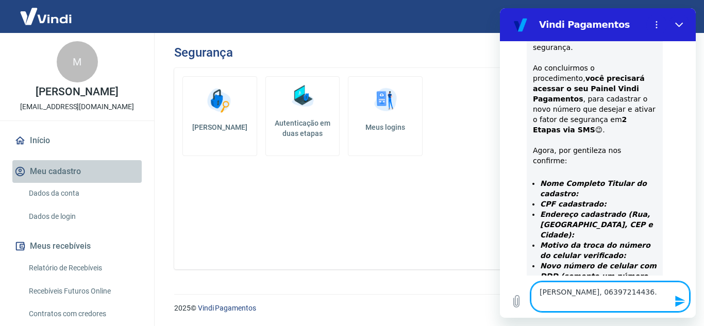
click at [78, 178] on button "Meu cadastro" at bounding box center [76, 171] width 129 height 23
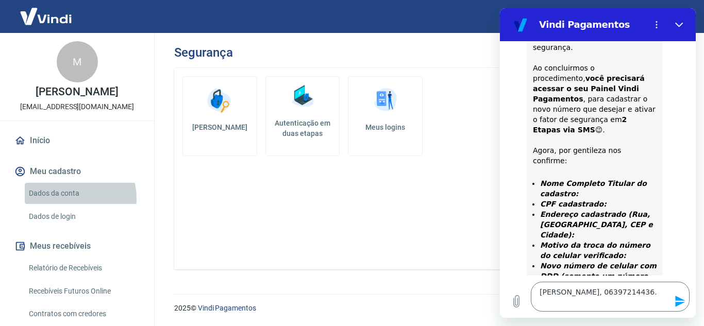
click at [69, 204] on link "Dados da conta" at bounding box center [83, 193] width 117 height 21
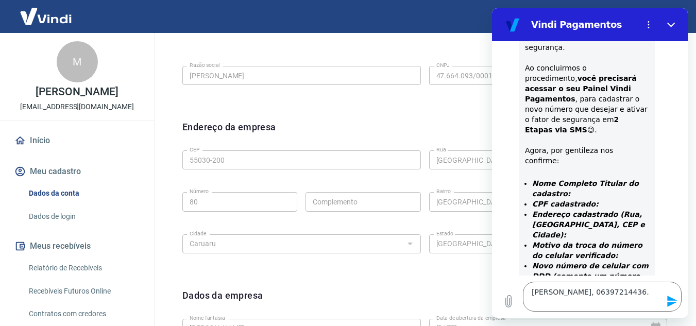
scroll to position [268, 0]
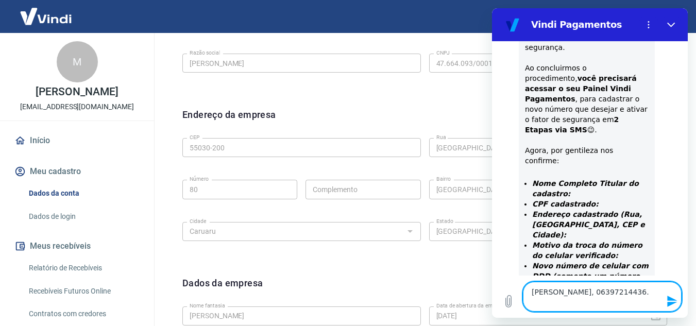
click at [596, 298] on textarea "Marilia Mendes dos santos, 06397214436." at bounding box center [602, 297] width 159 height 30
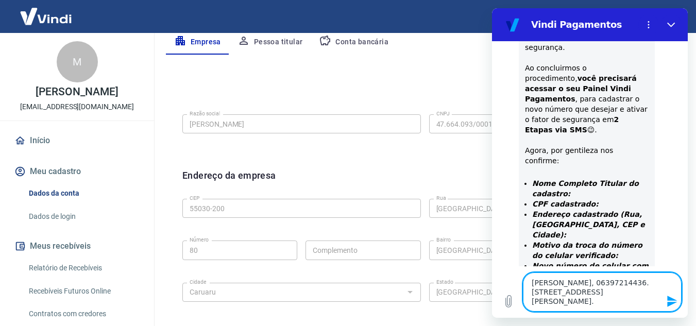
scroll to position [204, 0]
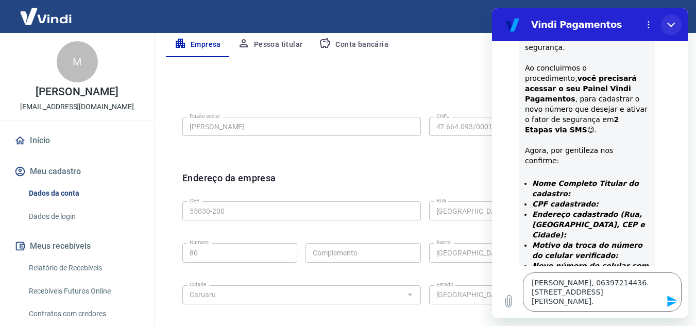
click at [671, 27] on icon "Fechar" at bounding box center [672, 25] width 8 height 8
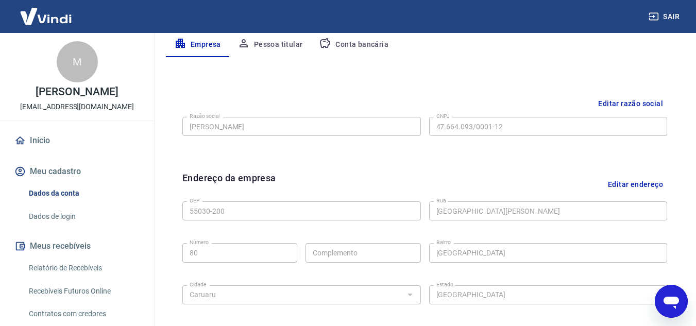
click at [668, 298] on icon "Abrir janela de mensagens" at bounding box center [671, 303] width 15 height 12
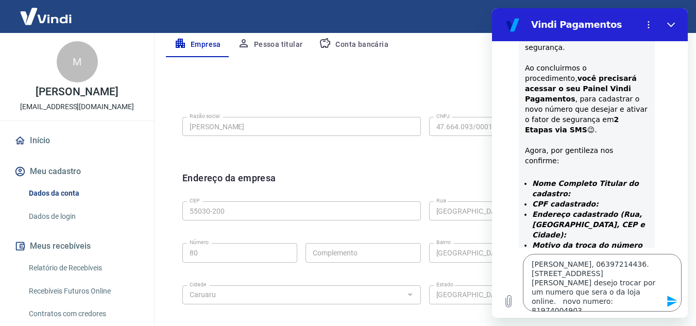
click at [673, 304] on icon "Enviar mensagem" at bounding box center [673, 301] width 10 height 11
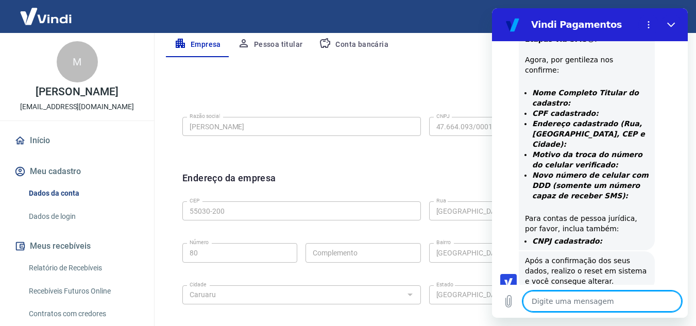
scroll to position [1479, 0]
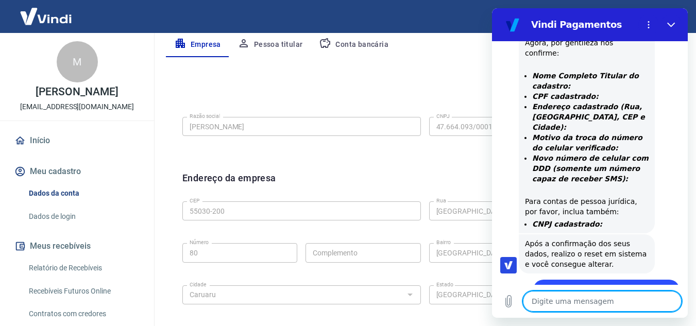
click at [595, 303] on textarea at bounding box center [602, 301] width 159 height 21
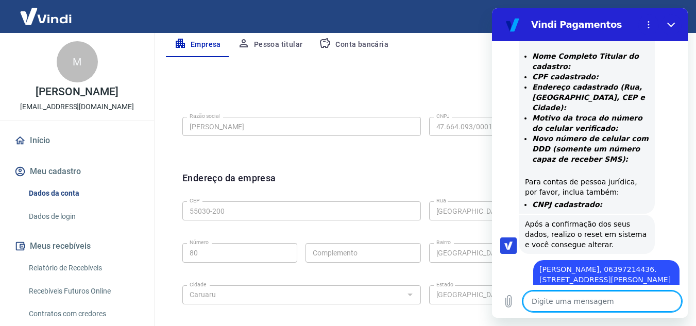
scroll to position [1562, 0]
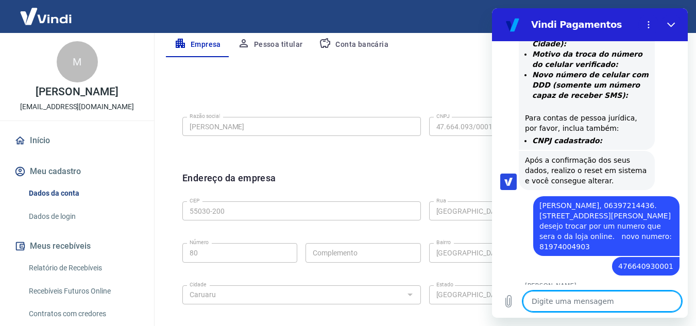
click at [589, 305] on textarea at bounding box center [602, 301] width 159 height 21
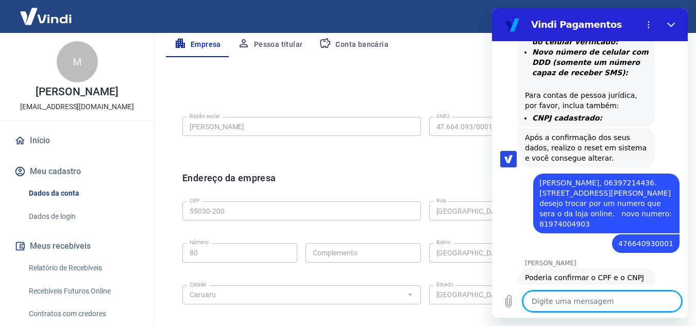
scroll to position [1587, 0]
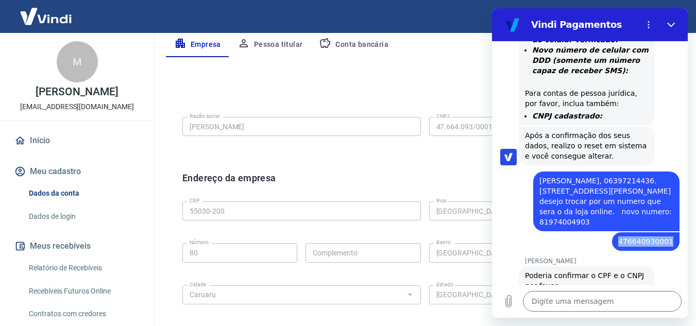
drag, startPoint x: 621, startPoint y: 176, endPoint x: 675, endPoint y: 181, distance: 54.8
click at [675, 181] on div "10:04 diz: desejo mudar o numero do celular vinculado Enviado · 10:04 diz: Olá,…" at bounding box center [590, 163] width 196 height 244
copy span "476640930001"
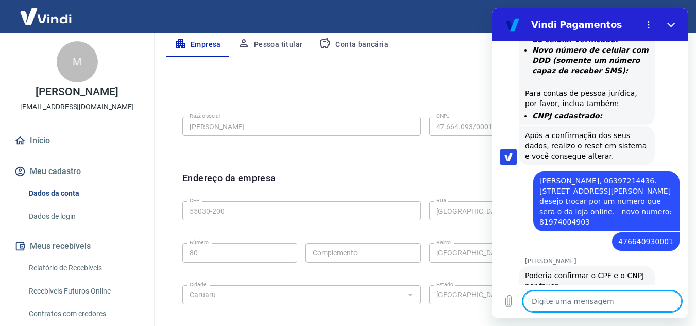
click at [604, 294] on textarea at bounding box center [602, 301] width 159 height 21
paste textarea "476640930001"
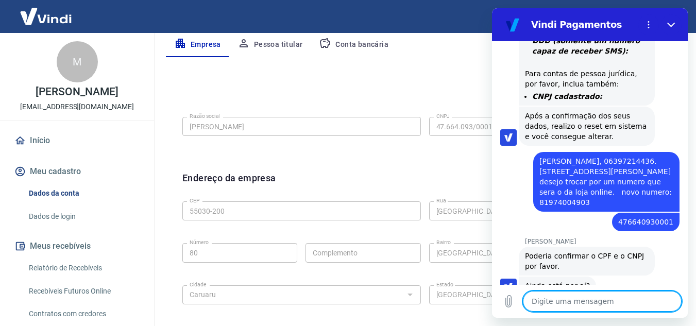
scroll to position [1641, 0]
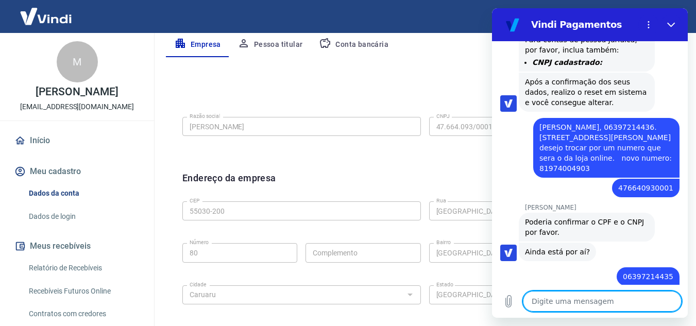
click at [590, 298] on textarea at bounding box center [602, 301] width 159 height 21
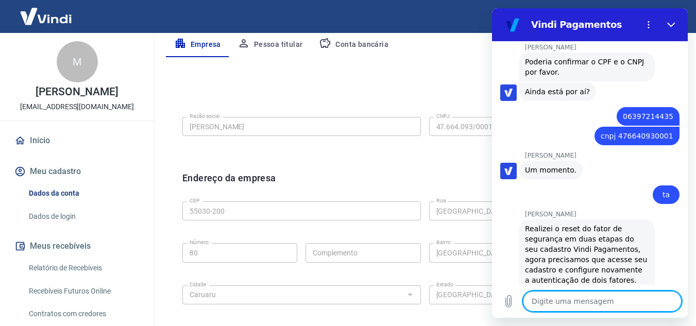
scroll to position [1833, 0]
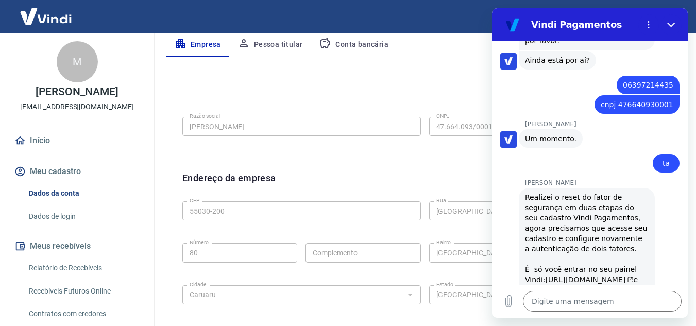
click at [588, 276] on link "https://signin.yapay.com.br/login/intermediador" at bounding box center [590, 280] width 88 height 8
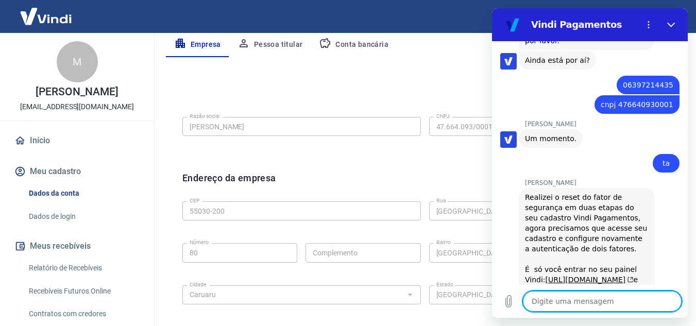
click at [560, 303] on textarea at bounding box center [602, 301] width 159 height 21
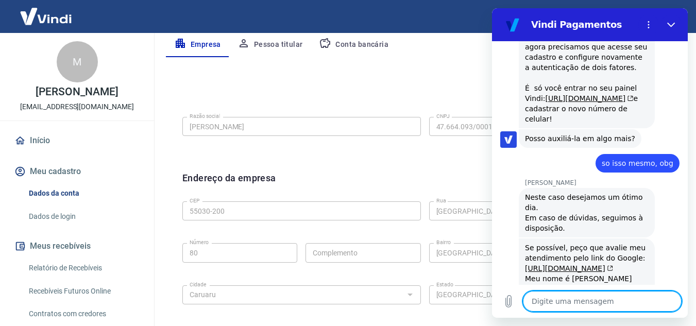
scroll to position [2072, 0]
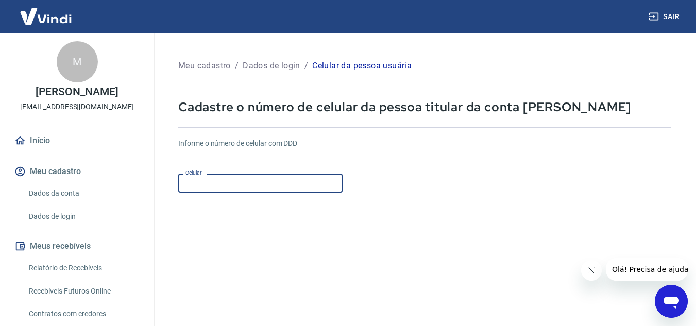
click at [286, 192] on input "Celular" at bounding box center [260, 183] width 164 height 19
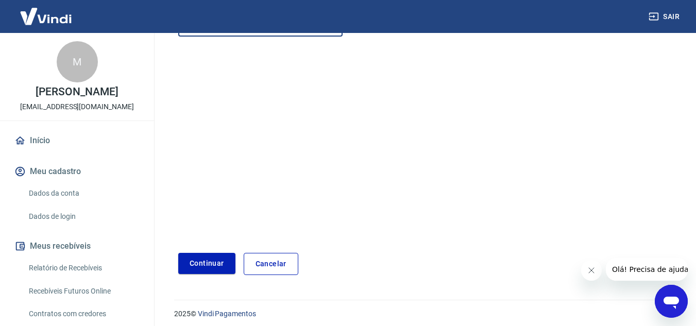
scroll to position [162, 0]
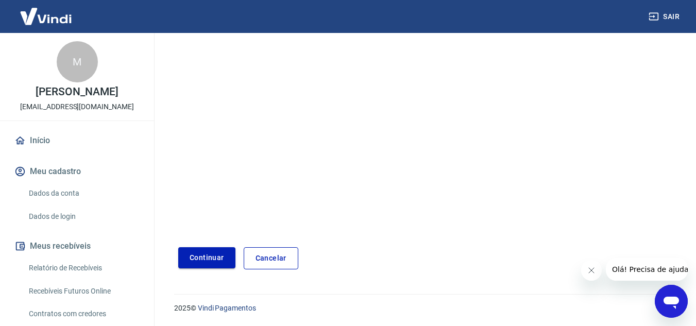
type input "[PHONE_NUMBER]"
click at [208, 261] on button "Continuar" at bounding box center [206, 257] width 57 height 21
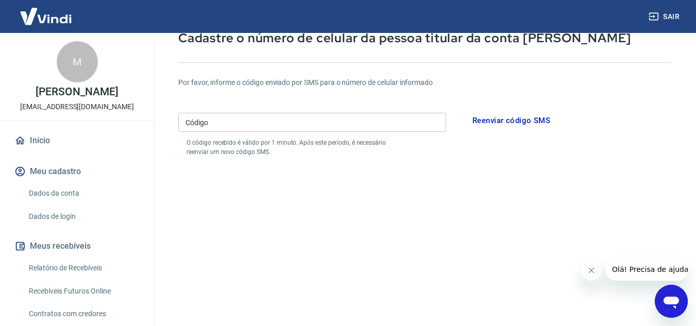
scroll to position [41, 0]
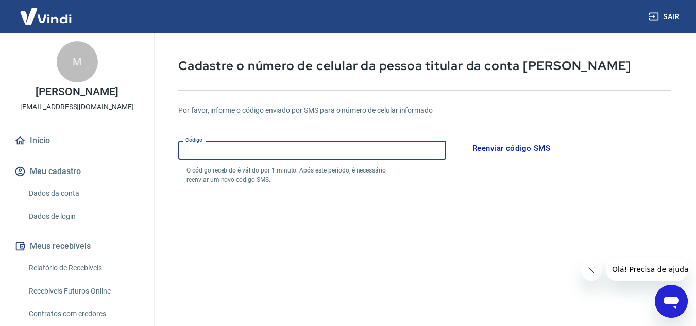
click at [431, 146] on input "Código" at bounding box center [312, 150] width 268 height 19
type input "657732"
